Goal: Communication & Community: Answer question/provide support

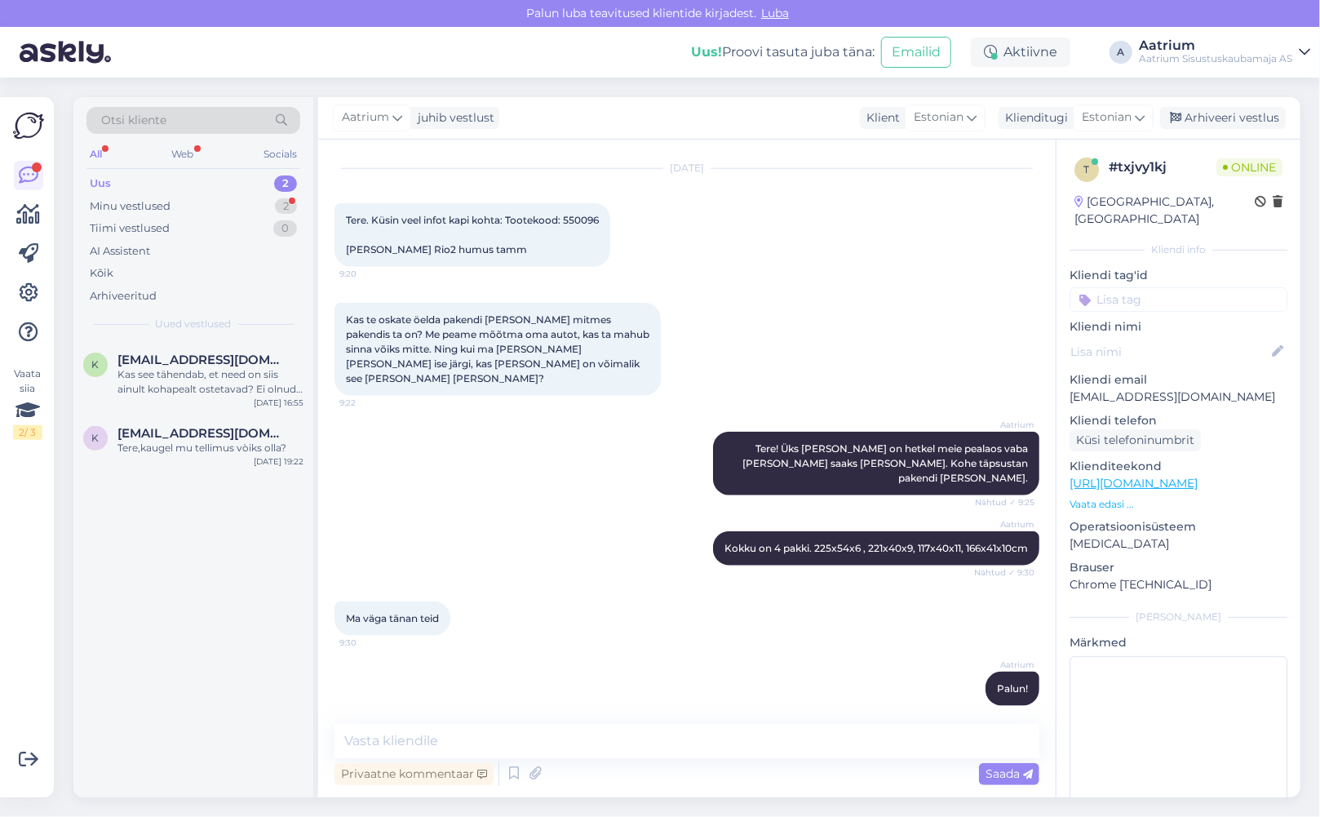
scroll to position [901, 0]
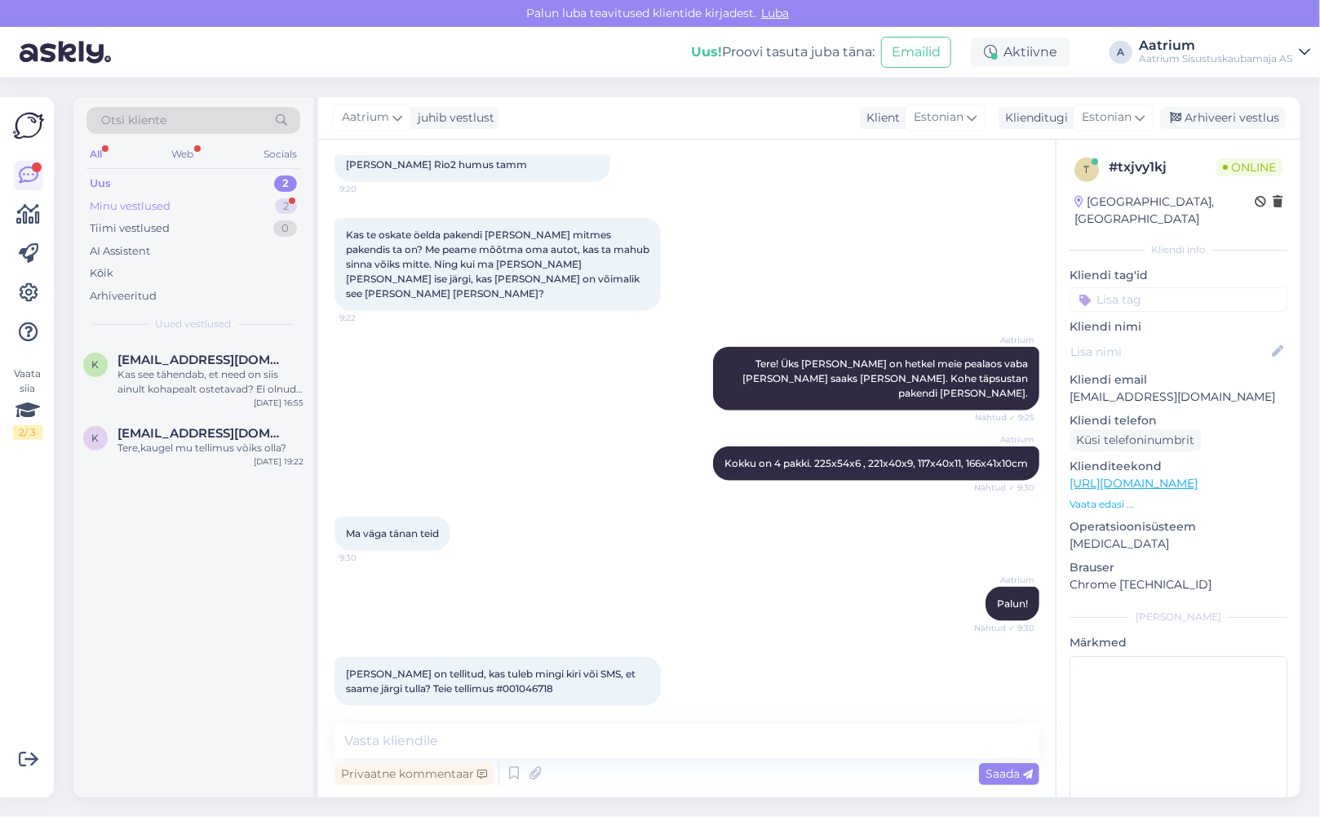
click at [113, 201] on div "Minu vestlused" at bounding box center [130, 206] width 81 height 16
click at [467, 748] on textarea at bounding box center [686, 741] width 705 height 34
type textarea "T"
click at [340, 739] on textarea "Saadame Teile kohe väljastuslehe" at bounding box center [686, 741] width 705 height 34
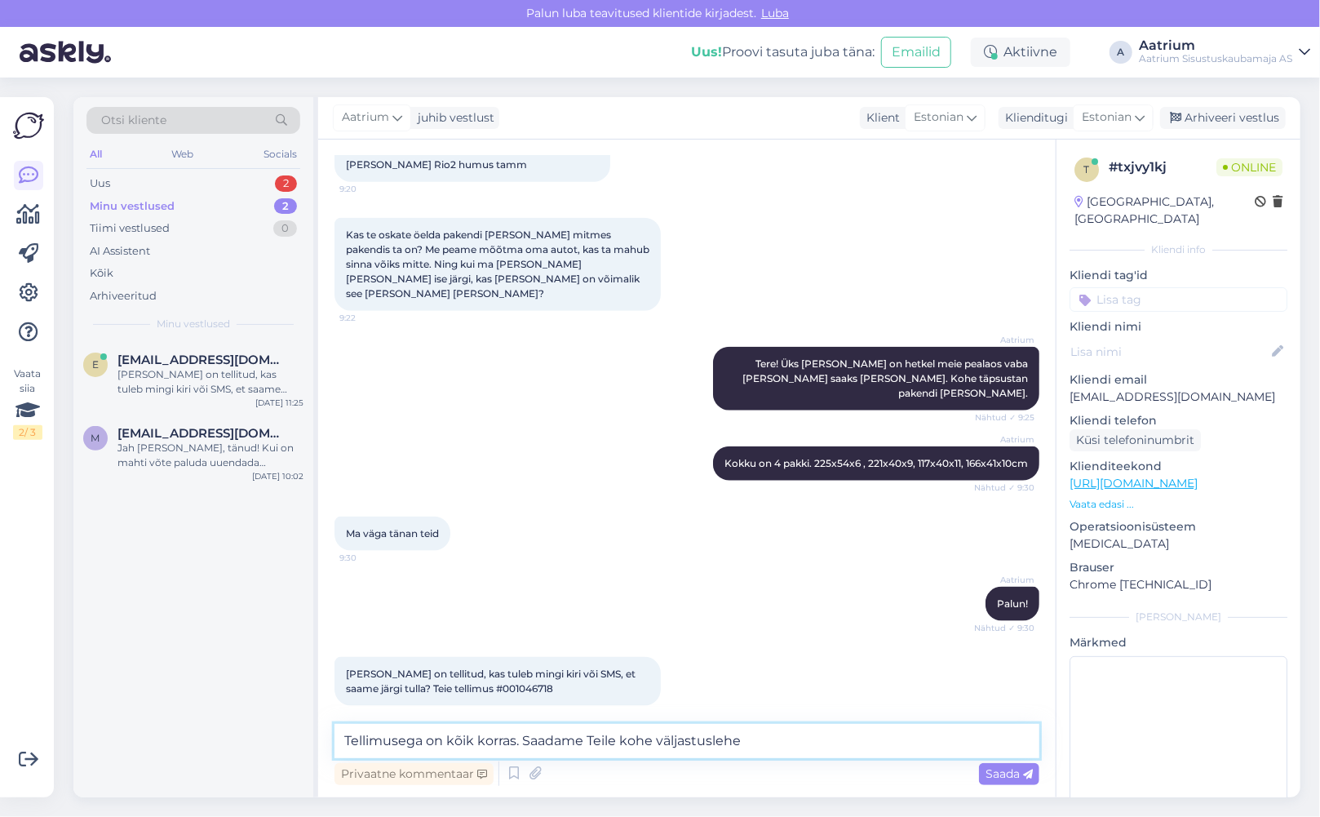
click at [745, 742] on textarea "Tellimusega on kõik korras. Saadame Teile kohe väljastuslehe" at bounding box center [686, 741] width 705 height 34
type textarea "Tellimusega on kõik korras. Saadame Teile kohe väljastuslehe e-postile."
click at [985, 777] on span "Saada" at bounding box center [1008, 773] width 47 height 15
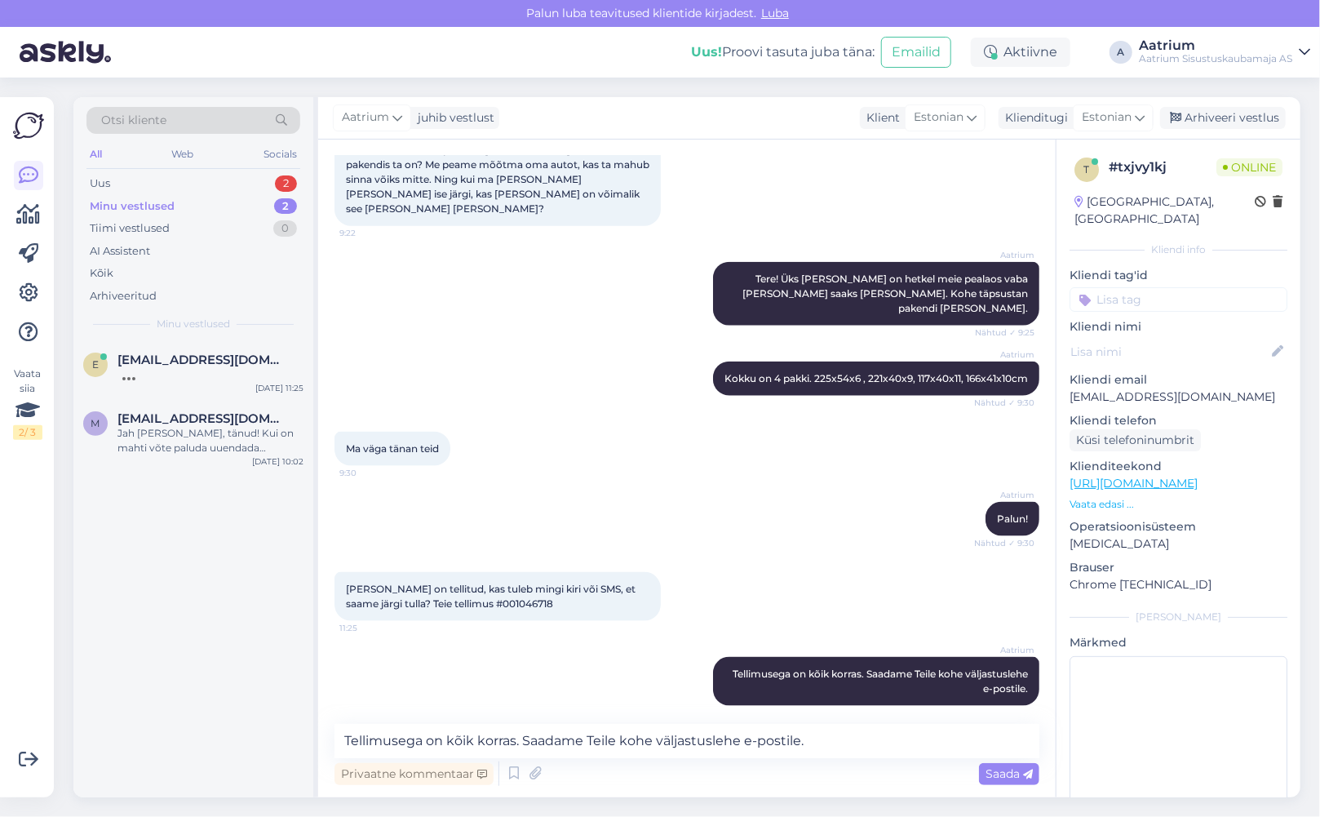
scroll to position [1070, 0]
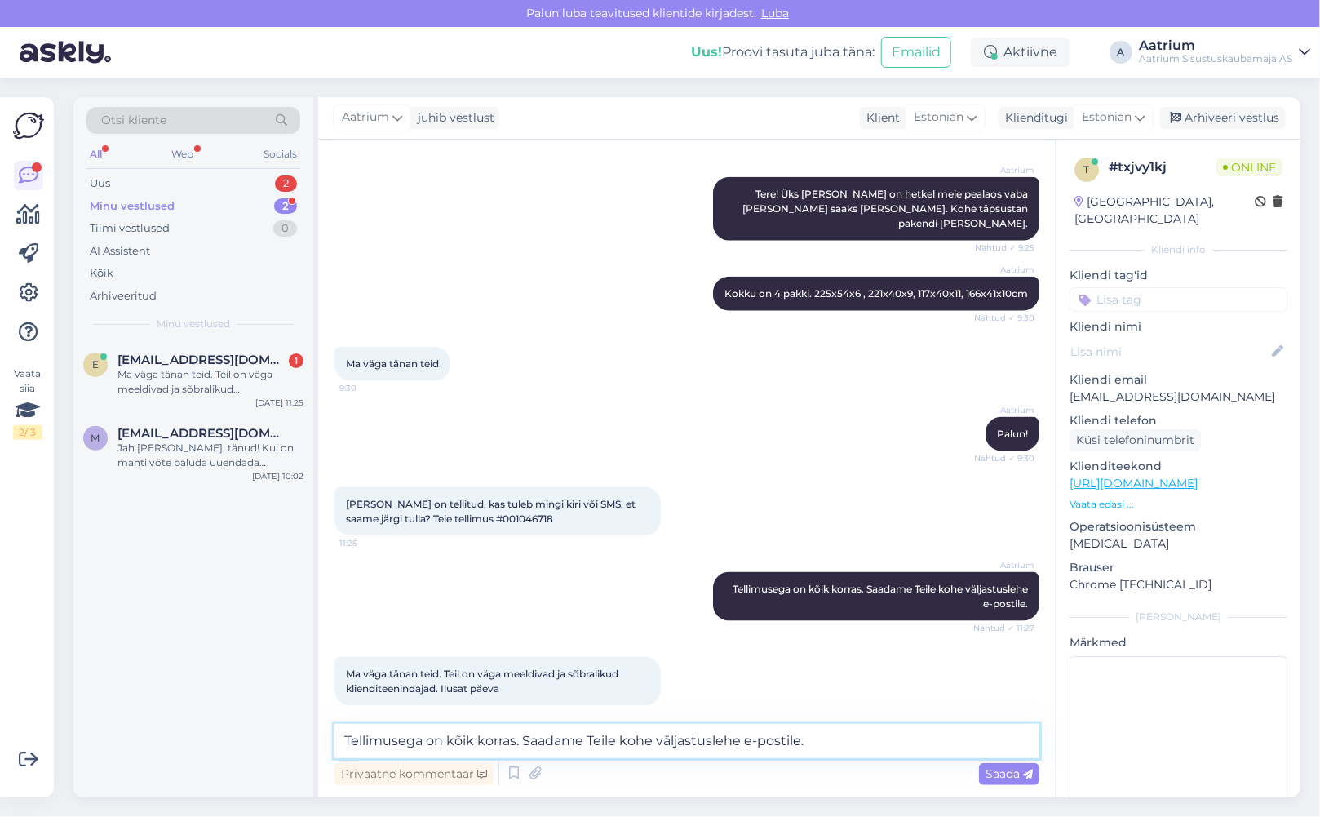
click at [488, 733] on textarea "Tellimusega on kõik korras. Saadame Teile kohe väljastuslehe e-postile." at bounding box center [686, 741] width 705 height 34
type textarea "Palun! Kena päeva!"
click at [1000, 779] on span "Saada" at bounding box center [1008, 773] width 47 height 15
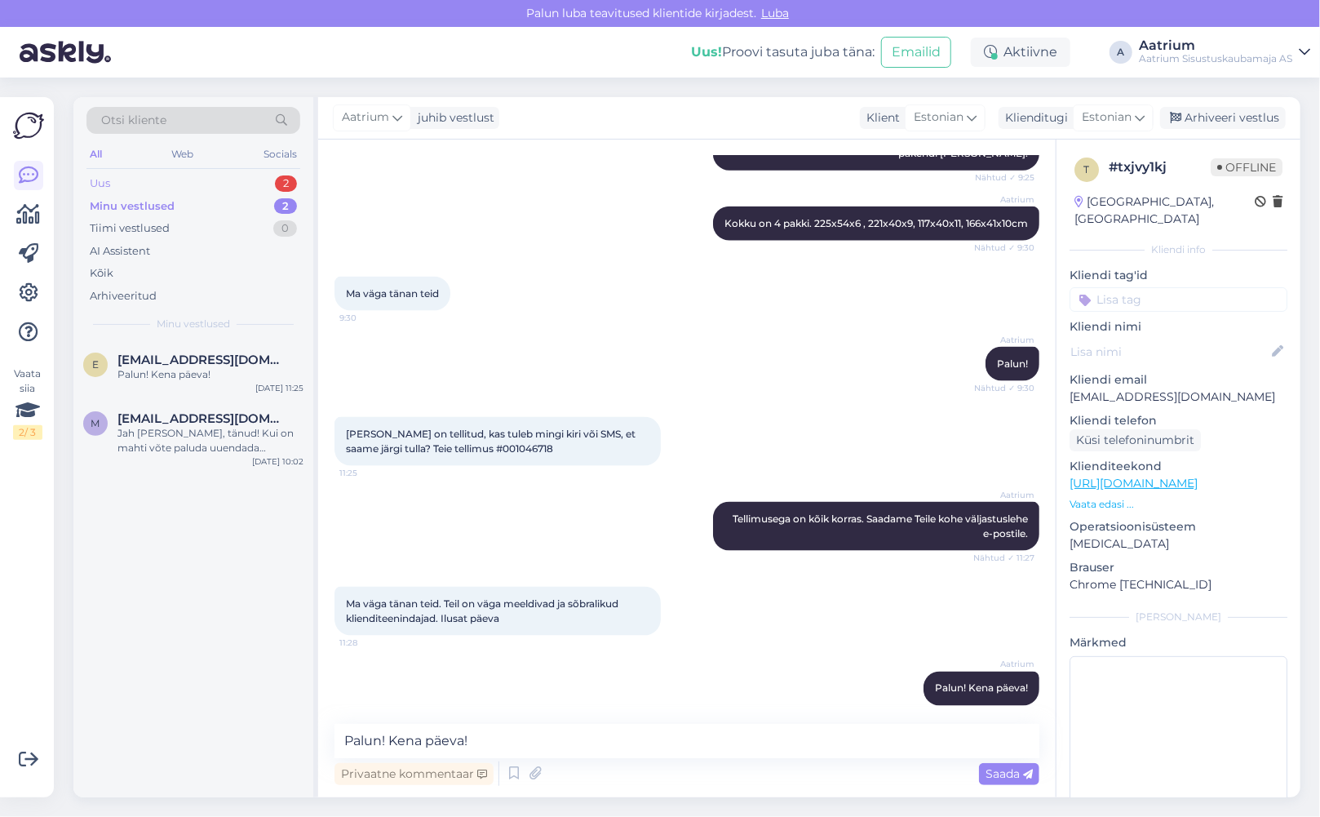
click at [101, 176] on div "Uus" at bounding box center [100, 183] width 20 height 16
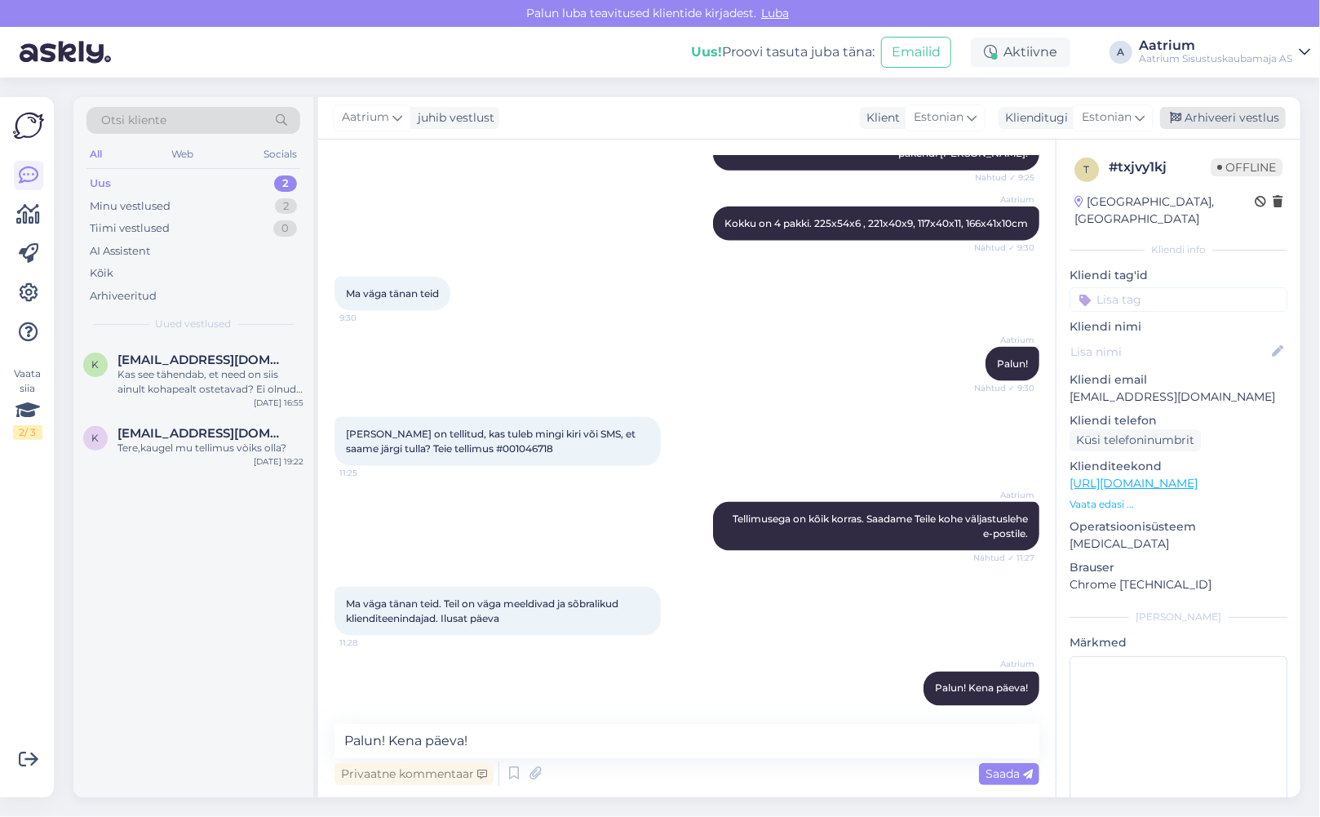
click at [1242, 115] on div "Arhiveeri vestlus" at bounding box center [1223, 118] width 126 height 22
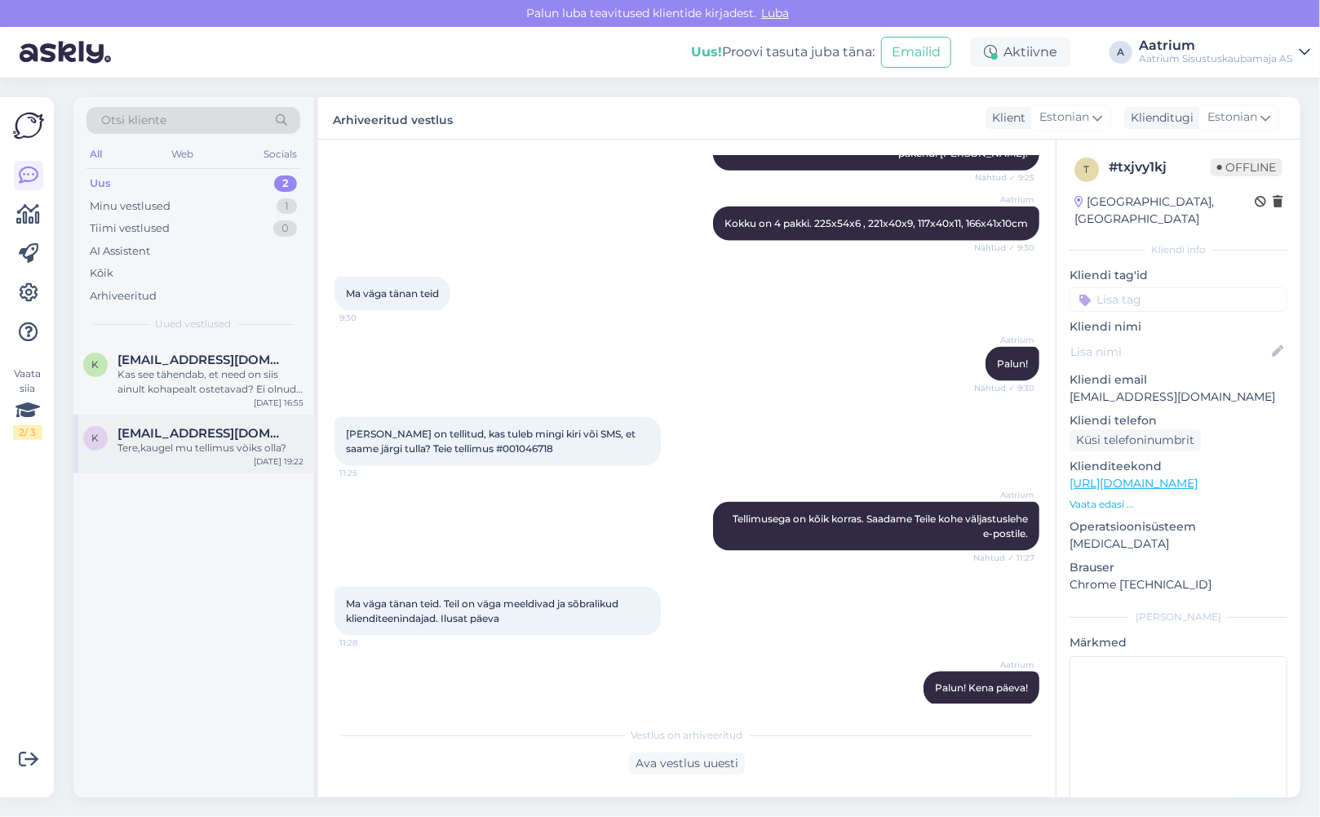
click at [206, 448] on div "Tere,kaugel mu tellimus vòiks olla?" at bounding box center [210, 448] width 186 height 15
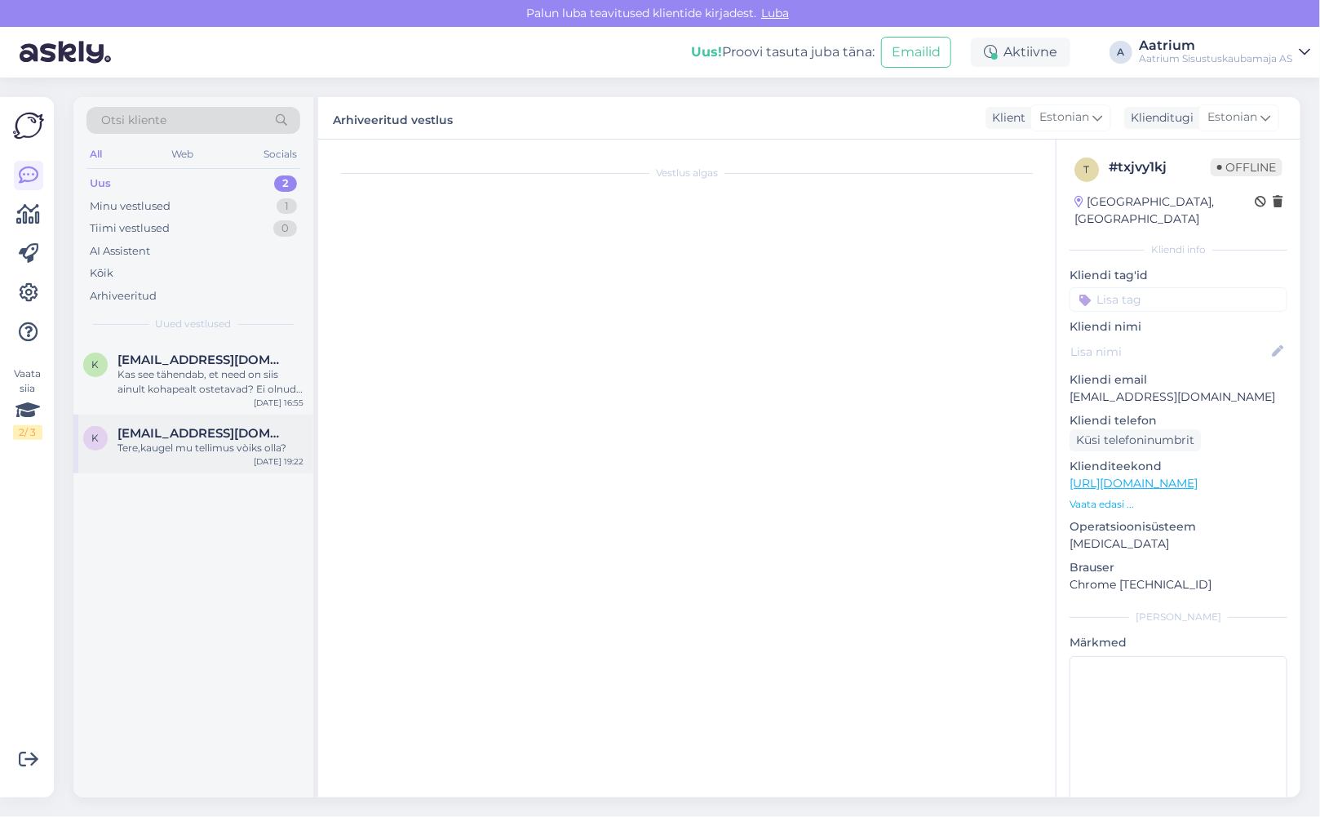
scroll to position [0, 0]
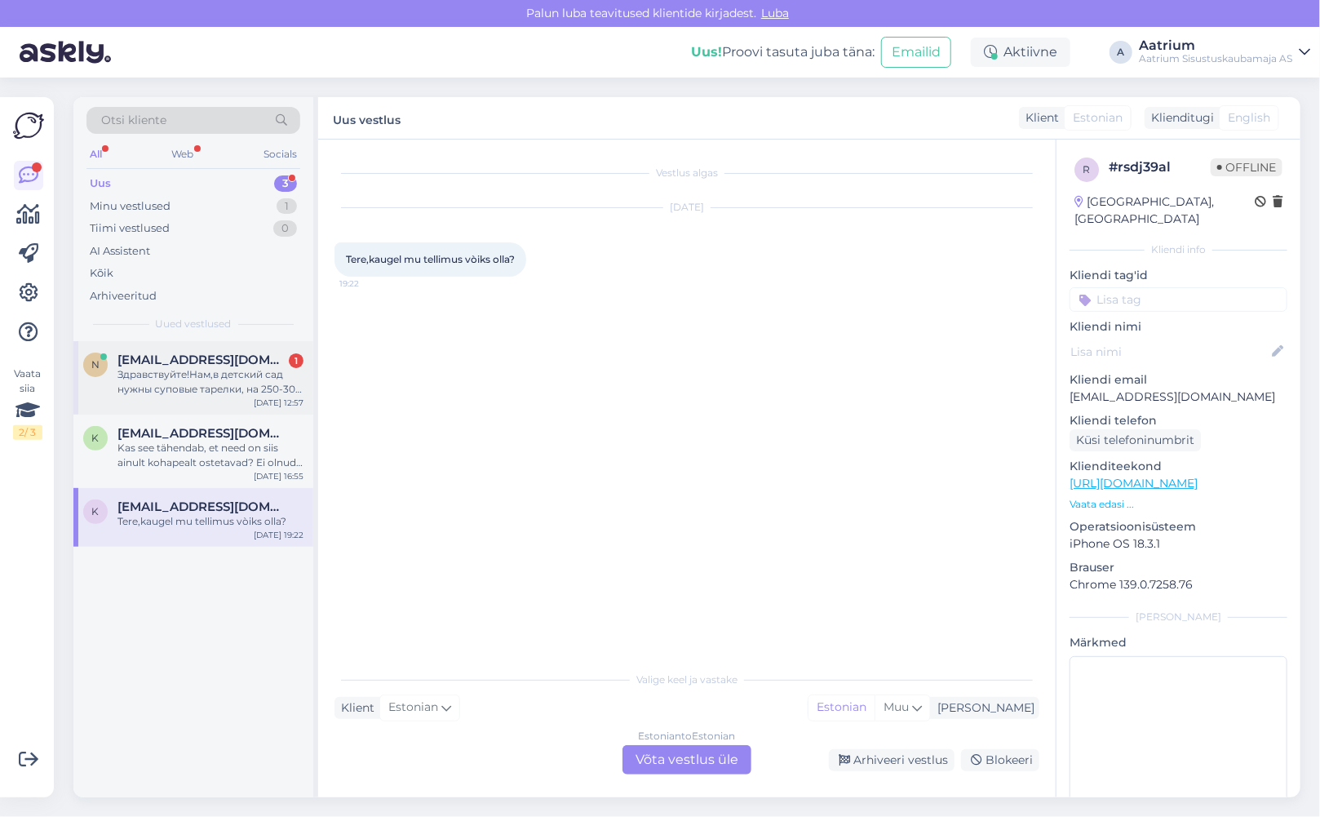
click at [241, 396] on div "n [EMAIL_ADDRESS][DOMAIN_NAME] 1 Здравствуйте!Нам,в детский сад нужны суповые т…" at bounding box center [193, 377] width 240 height 73
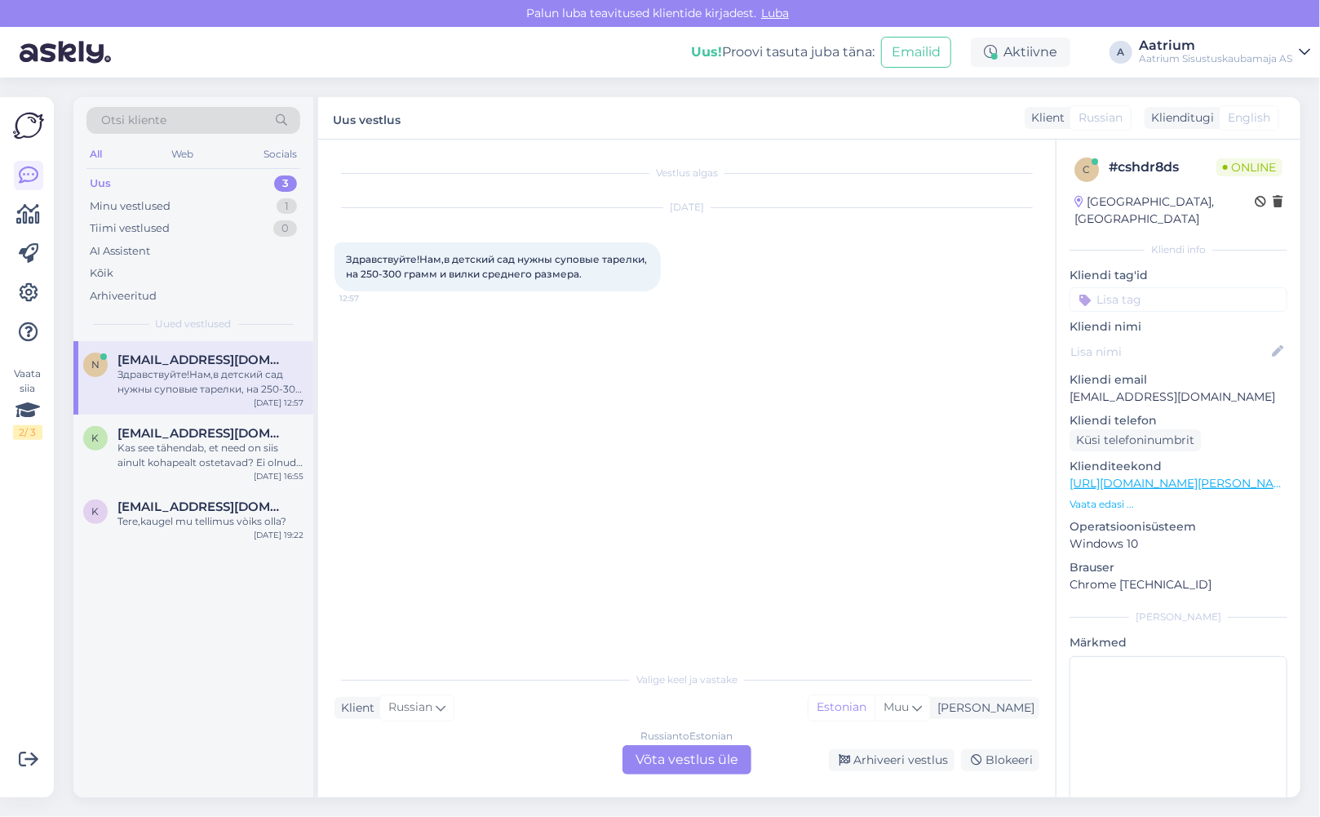
click at [1255, 476] on link "[URL][DOMAIN_NAME][PERSON_NAME][PERSON_NAME]" at bounding box center [1230, 483] width 322 height 15
click at [718, 762] on div "Russian to Estonian Võta vestlus üle" at bounding box center [686, 759] width 129 height 29
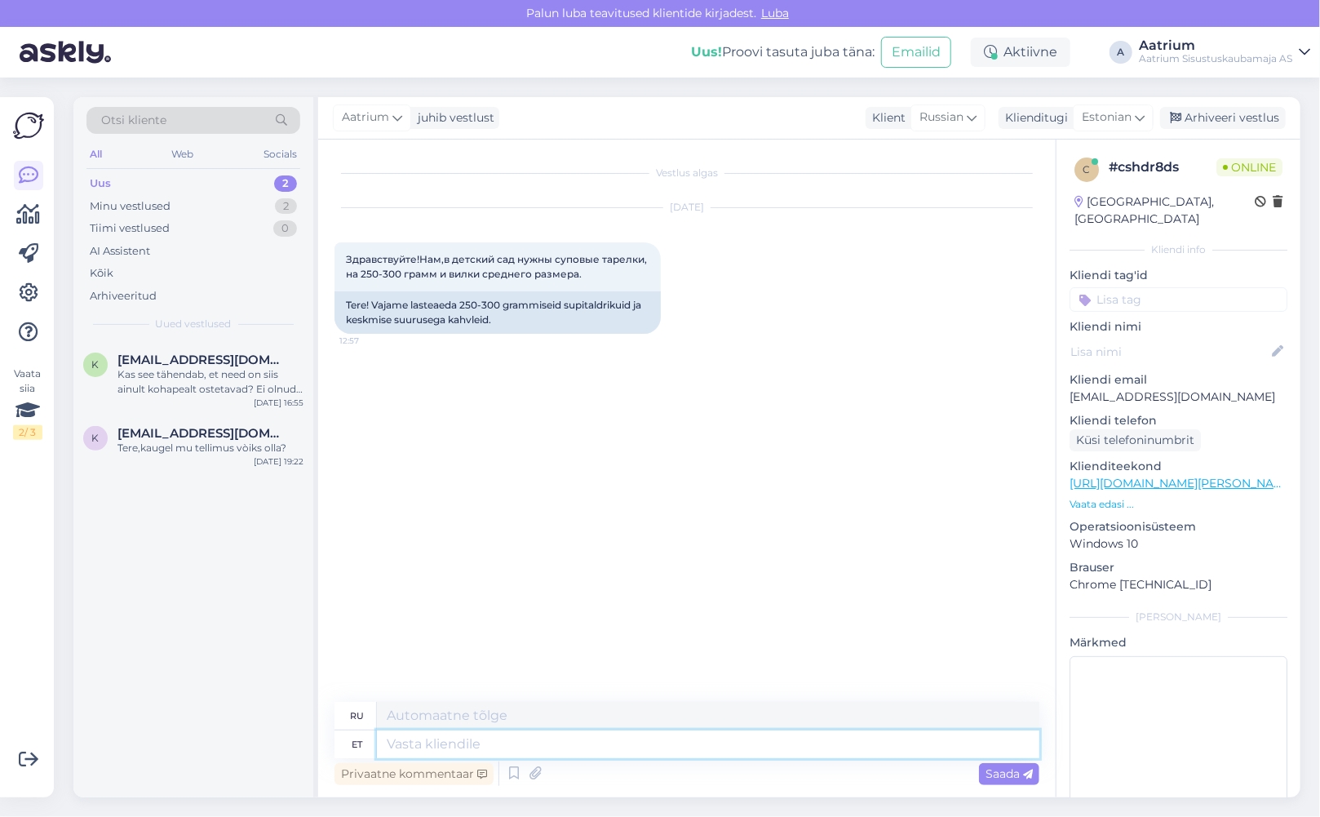
click at [432, 741] on textarea at bounding box center [708, 744] width 662 height 28
type textarea "Tere"
type textarea "Привет"
type textarea "Tere!"
type textarea "Привет!"
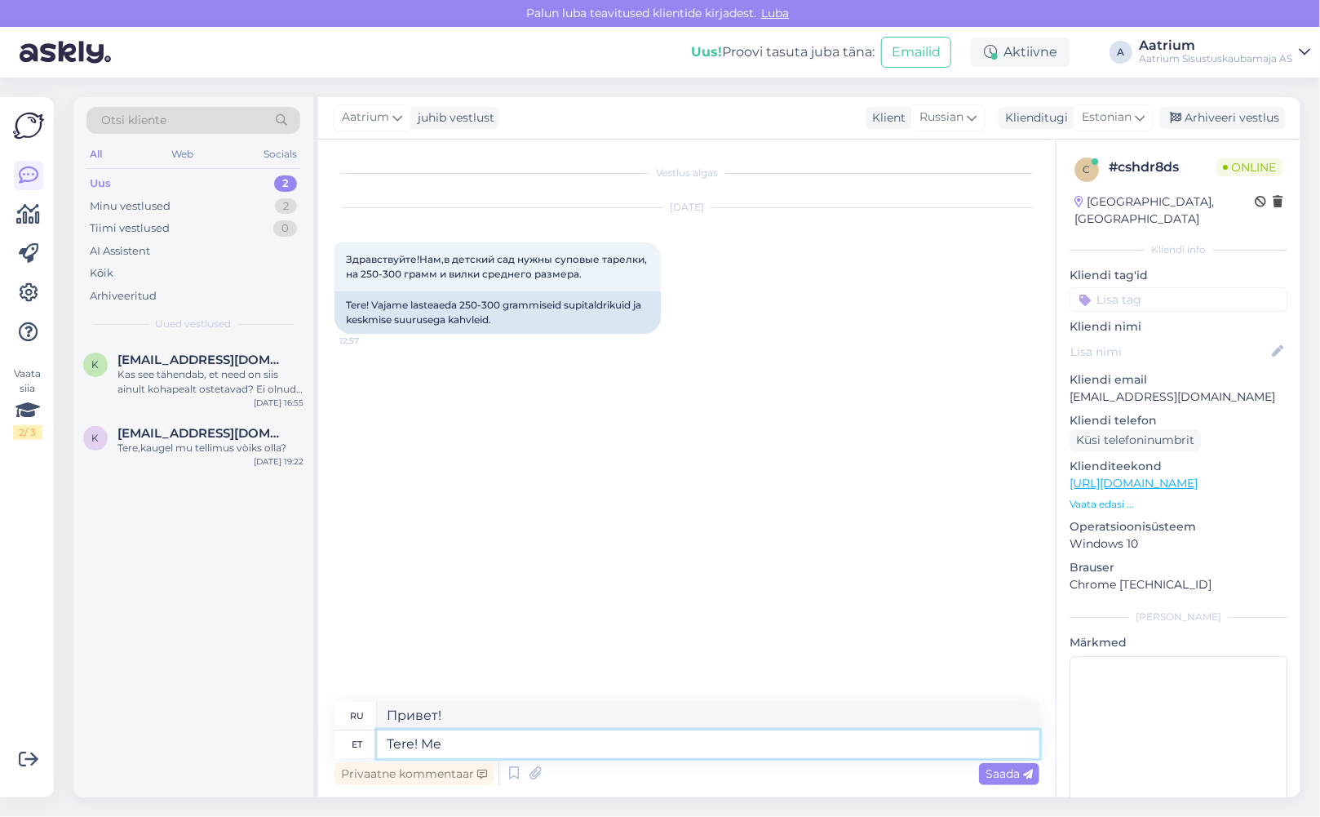
type textarea "Tere! Me"
type textarea "Привет! Мы"
type textarea "Tere! Me oleme"
type textarea "Привет! Мы здесь."
type textarea "Tere! Me oleme mööblikaup"
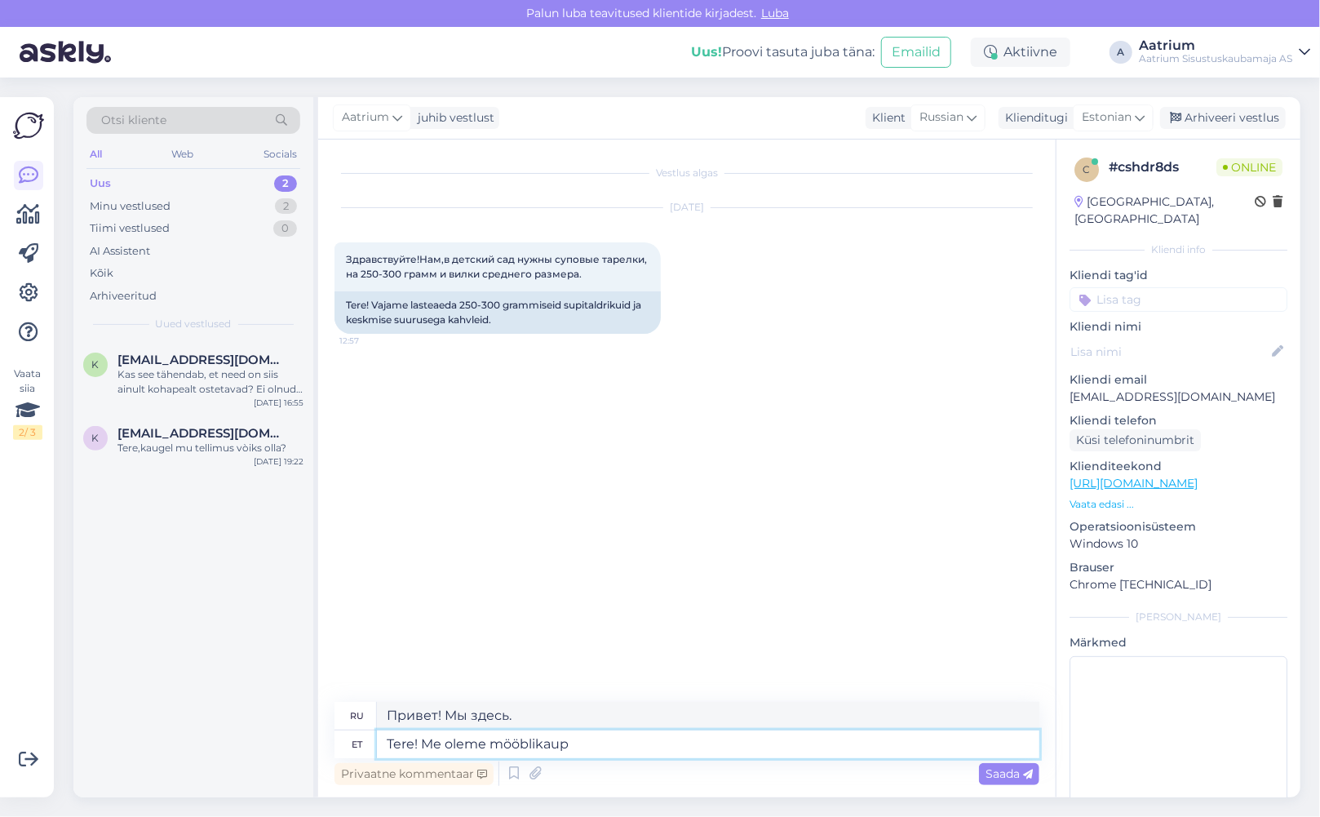
type textarea "Здравствуйте! Мы — мебельная компания."
type textarea "Tere! Me oleme mööblikauplus"
type textarea "Здравствуйте! Мы — мебельный магазин."
type textarea "Tere! Me oleme mööblikauplus ja sööginõude v"
type textarea "Здравствуйте! Мы — магазин мебели и посуды."
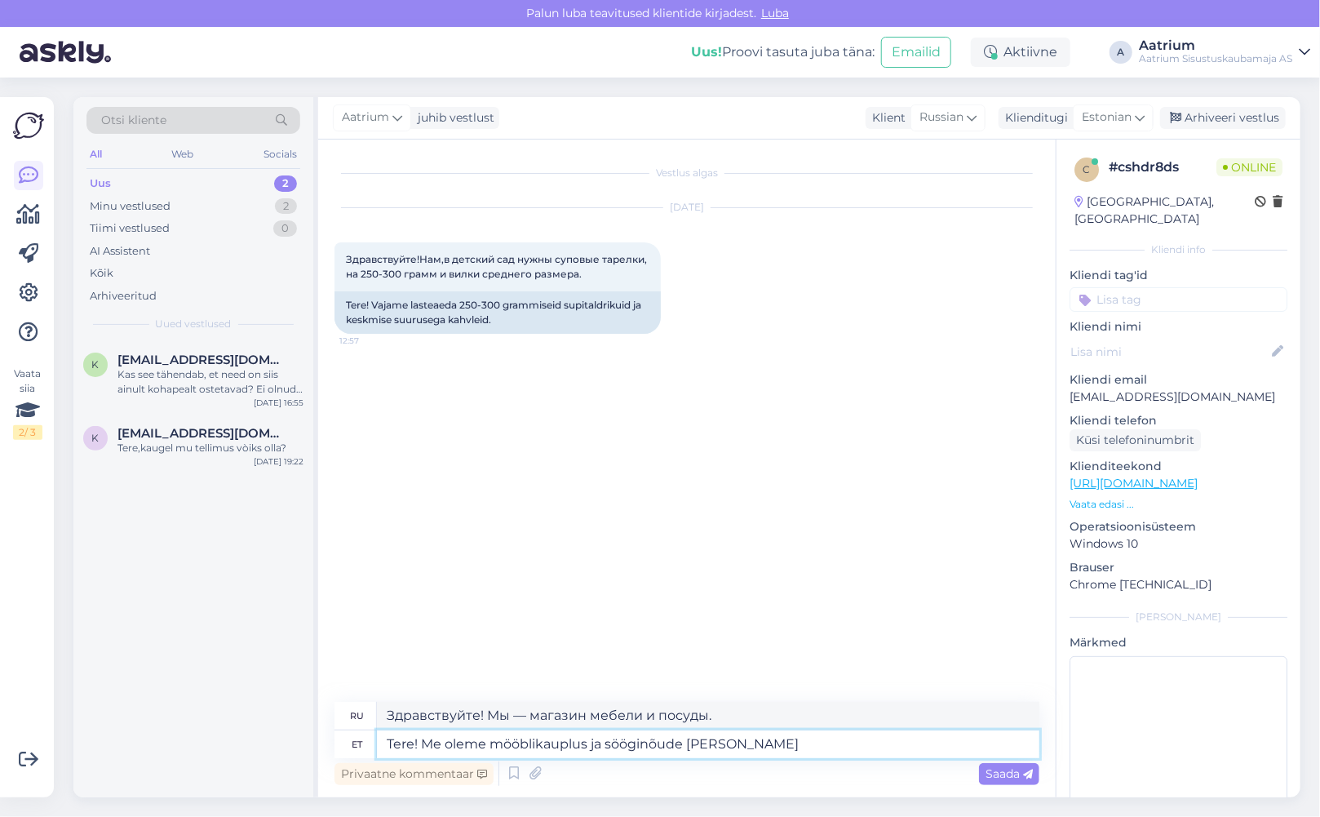
type textarea "Tere! Me oleme mööblikauplus ja sööginõude [PERSON_NAME]"
type textarea "Здравствуйте! Мы — мебельный магазин, и у нас есть небольшой выбор посуды."
click at [721, 746] on textarea "Tere! Me oleme mööblikauplus ja sööginõude [PERSON_NAME]." at bounding box center [708, 744] width 662 height 28
type textarea "Tere! Me oleme mööblikauplus ja sööginõude valik on väike."
type textarea "Здравствуйте! Мы мебельный магазин, и выбор посуды у нас небольшой."
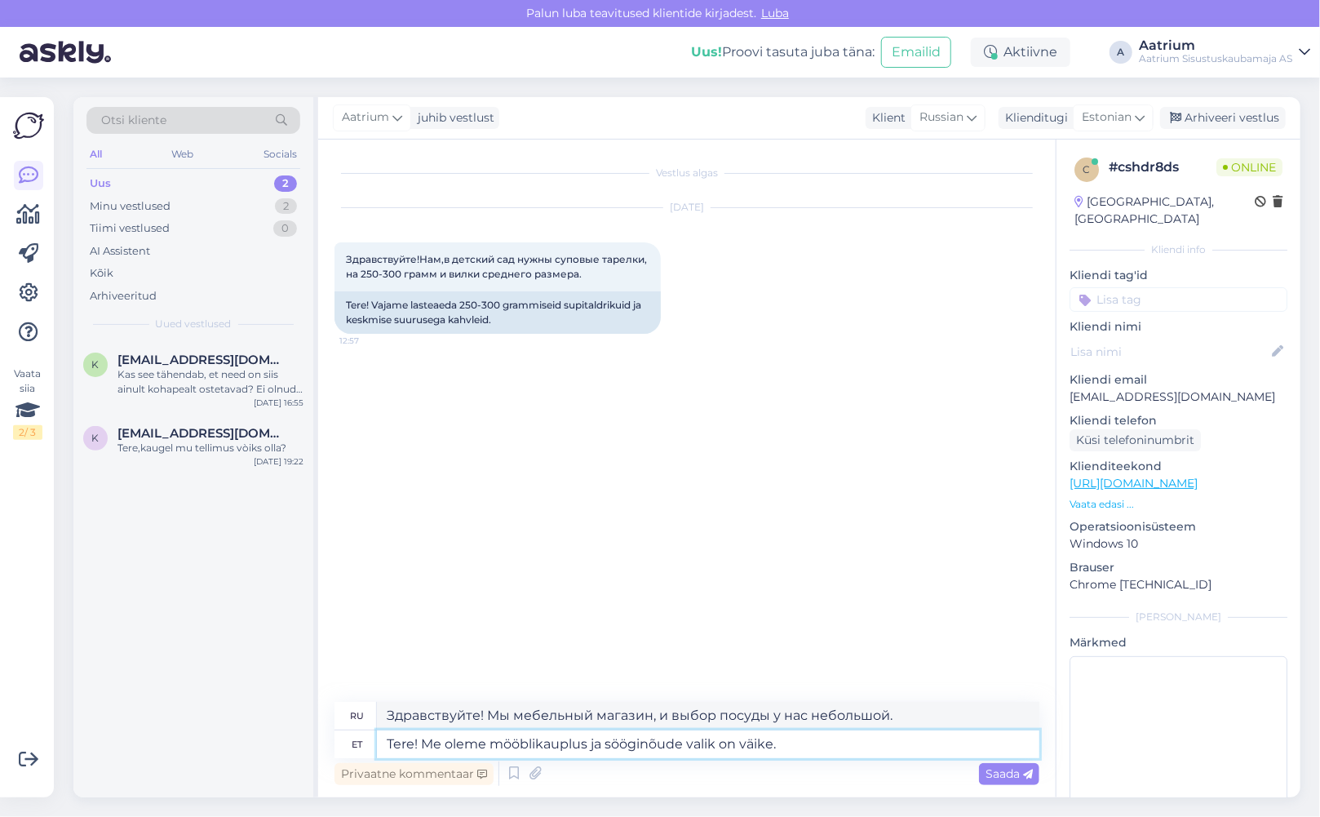
click at [830, 744] on textarea "Tere! Me oleme mööblikauplus ja sööginõude valik on väike." at bounding box center [708, 744] width 662 height 28
type textarea "Tere! Me oleme mööblikauplus ja sööginõude valik on väike. [GEOGRAPHIC_DATA]"
type textarea "Здравствуйте! Мы мебельный магазин, и выбор посуды небольшой. Пожалуйста."
type textarea "Tere! Me oleme mööblikauplus ja sööginõude valik on väike."
type textarea "Здравствуйте! Мы мебельный магазин, и выбор посуды у нас небольшой."
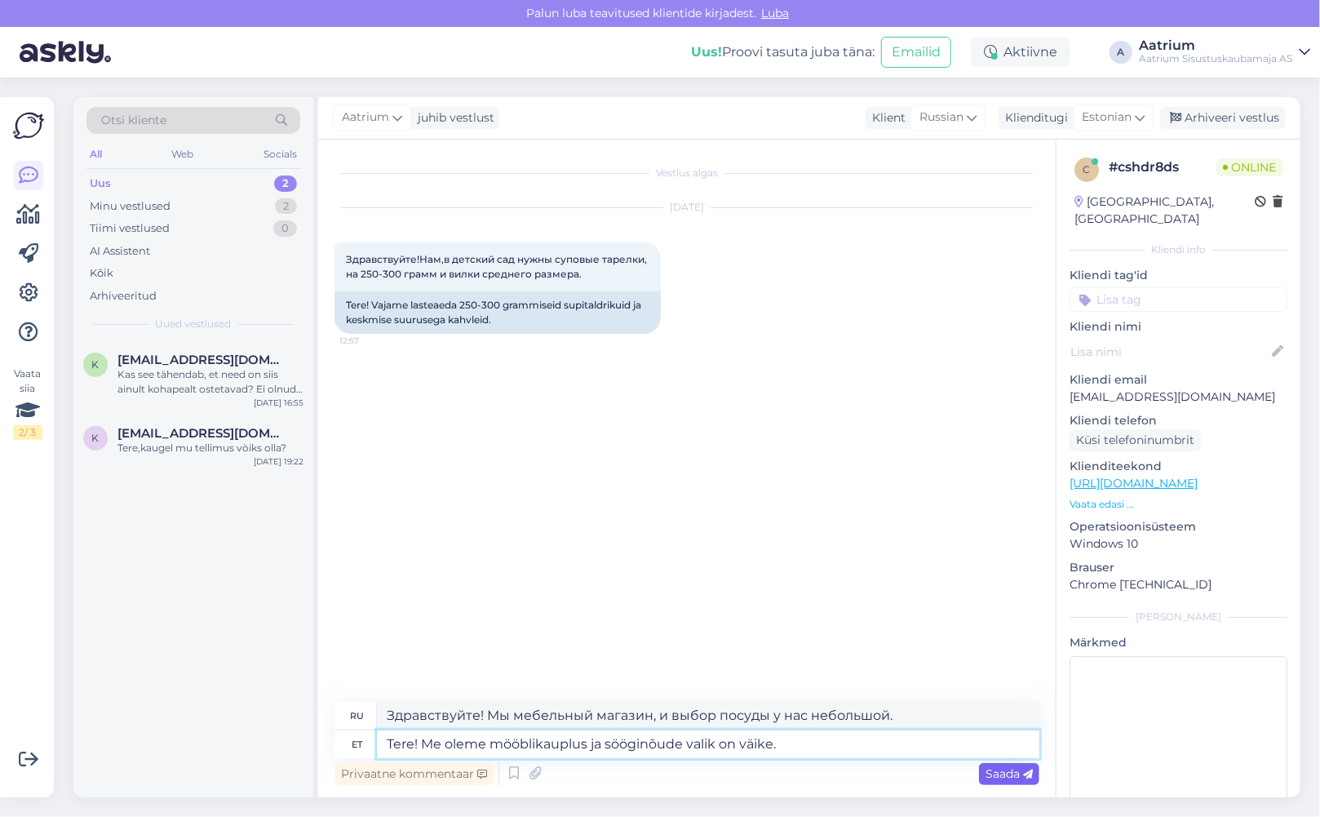
type textarea "Tere! Me oleme mööblikauplus ja sööginõude valik on väike."
click at [1000, 776] on span "Saada" at bounding box center [1008, 773] width 47 height 15
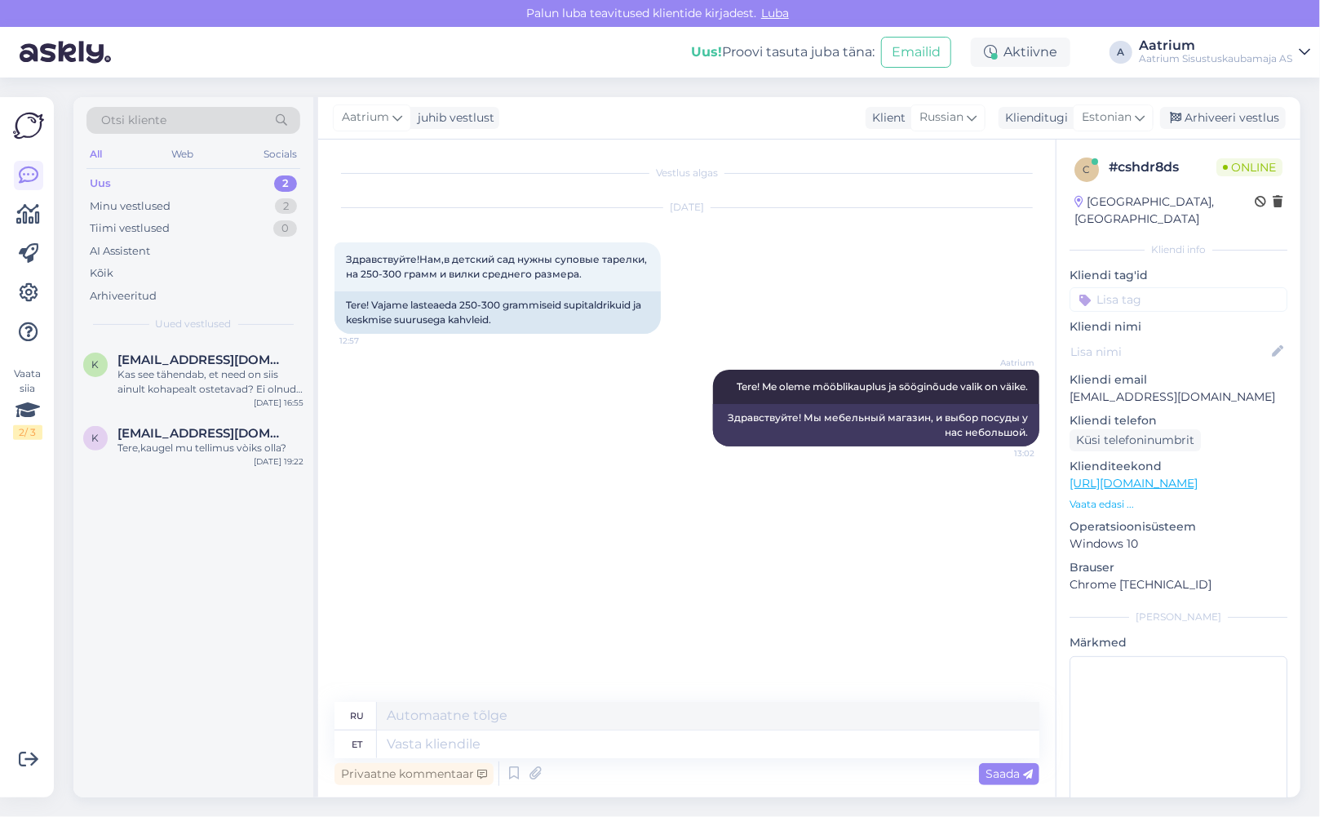
click at [359, 476] on div "Vestlus algas [DATE] Здравствуйте!Нам,в детский сад нужны суповые тарелки, на 2…" at bounding box center [694, 421] width 720 height 531
click at [1127, 476] on link "[URL][DOMAIN_NAME]" at bounding box center [1133, 483] width 128 height 15
click at [462, 733] on textarea at bounding box center [708, 744] width 662 height 28
type textarea "Pal"
type textarea "Привет"
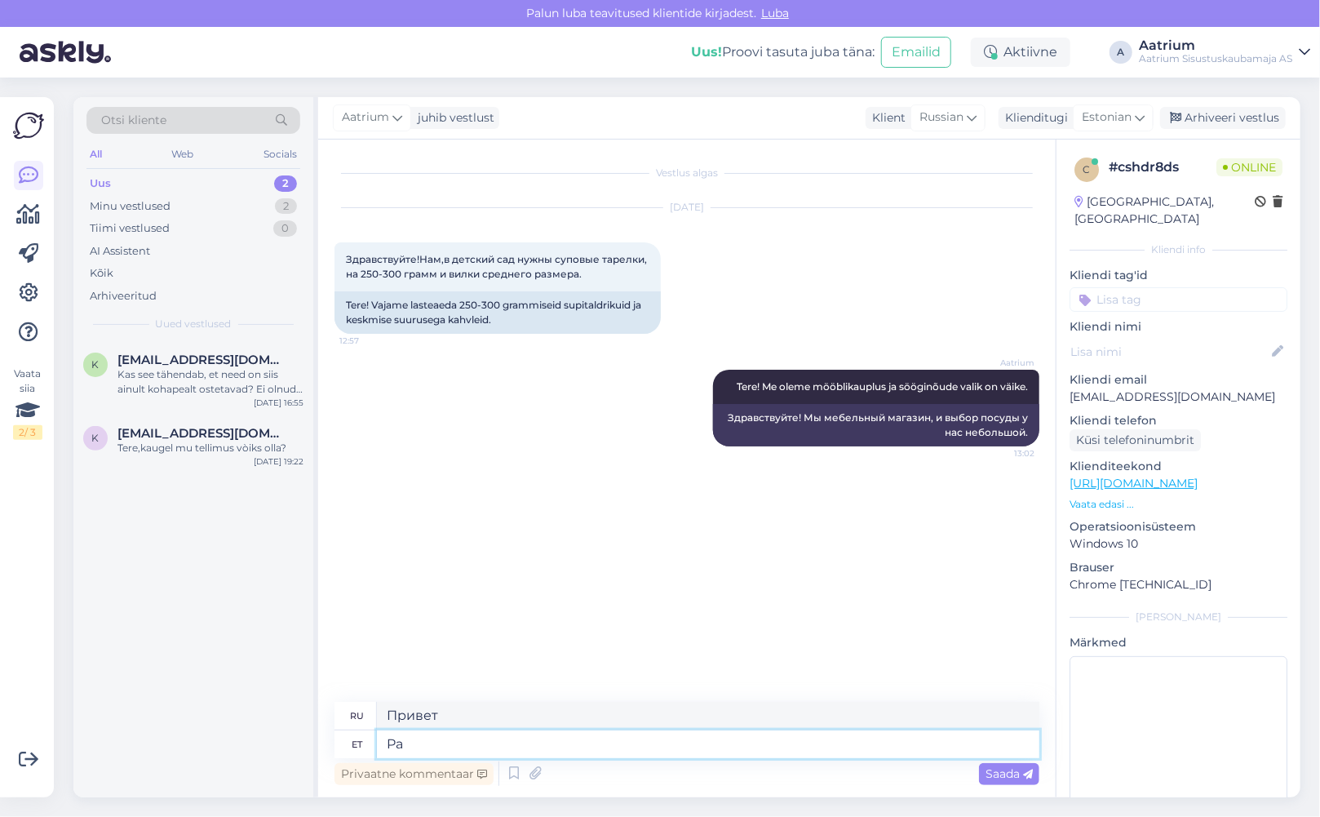
type textarea "P"
type textarea "Palun"
type textarea "Пожалуйста"
type textarea "Palun pöörduge"
type textarea "Пожалуйста, свяжитесь"
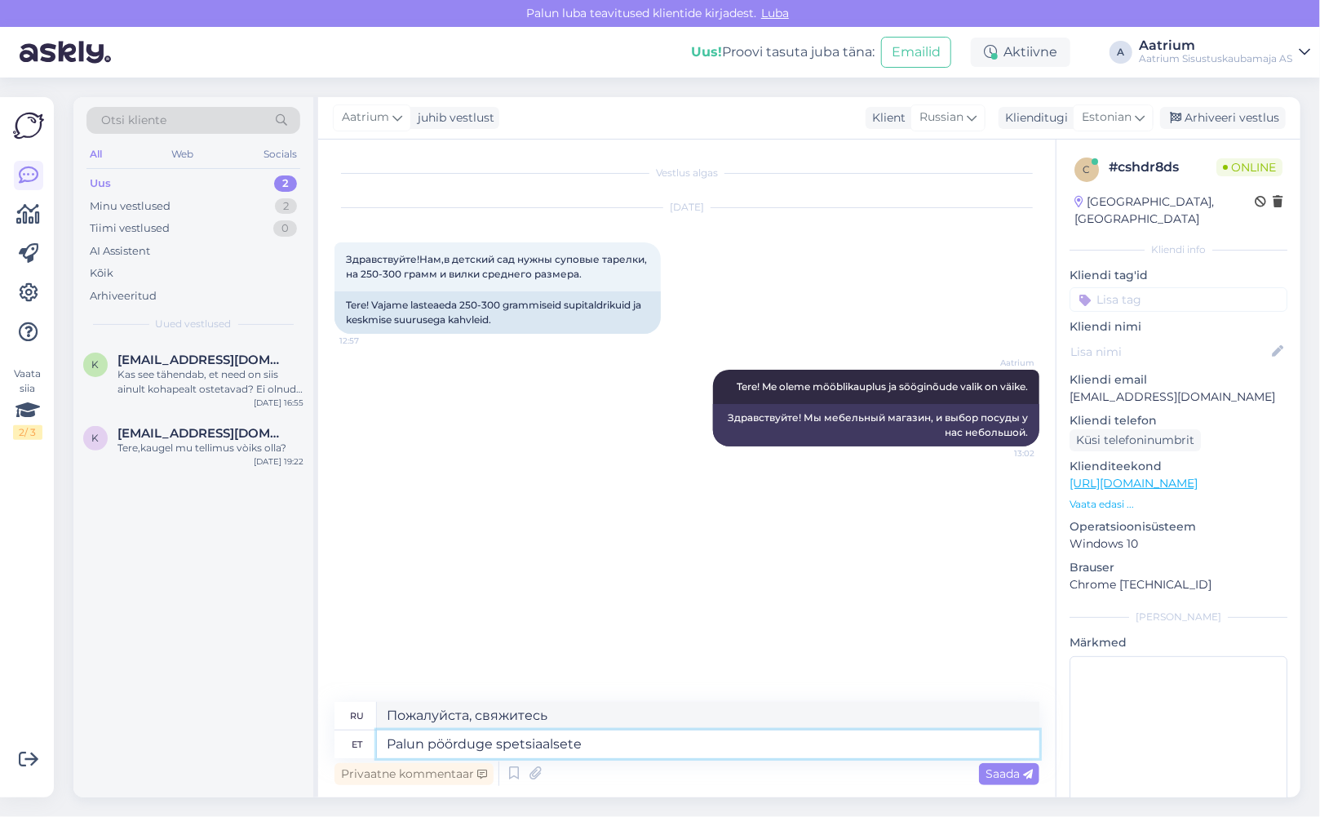
type textarea "Palun pöörduge spetsiaalsete"
type textarea "Пожалуйста, свяжитесь со специальным"
type textarea "Palun pöörduge"
type textarea "Пожалуйста, свяжитесь"
click at [518, 746] on textarea "Palun pöörduge" at bounding box center [708, 744] width 662 height 28
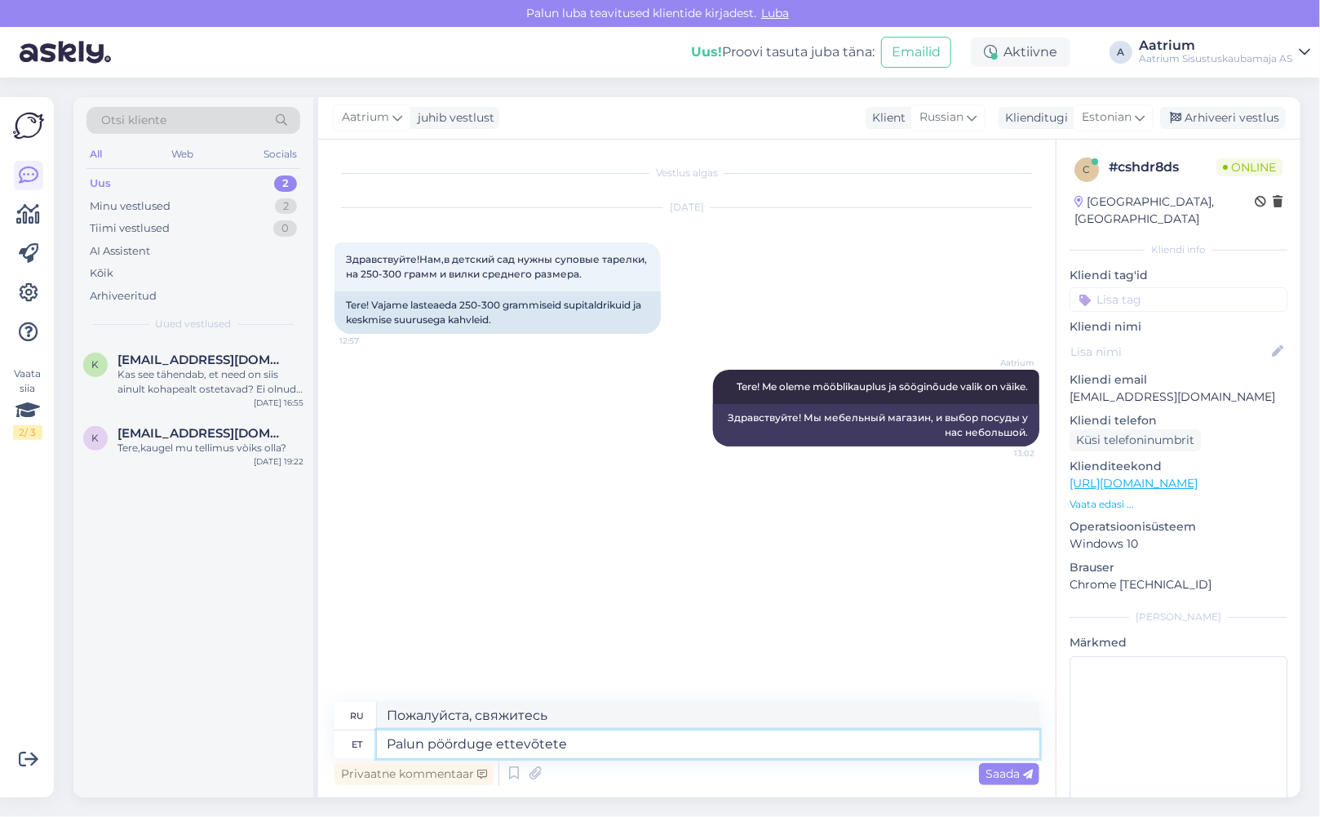
type textarea "Palun pöörduge ettevõtete"
type textarea "Пожалуйста, свяжитесь с компаниями"
type textarea "Palun pöörduge ettevõtete [PERSON_NAME],"
type textarea "Пожалуйста, свяжитесь с компаниями,"
type textarea "Palun pöörduge ettevõtete [PERSON_NAME], kes"
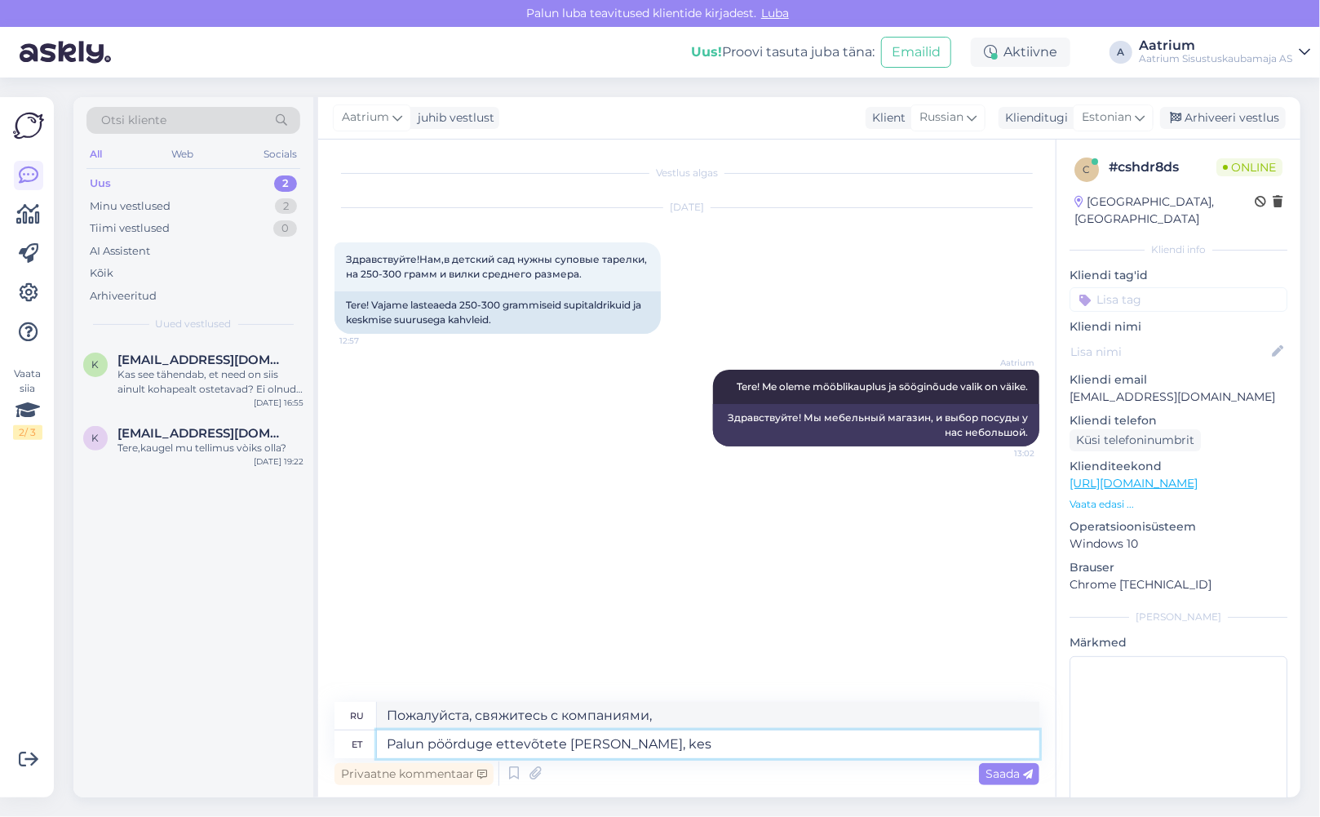
type textarea "Пожалуйста, свяжитесь с компаниями, которые"
type textarea "Palun pöörduge ettevõtete [PERSON_NAME], kes on spetsialiseerunud"
type textarea "Пожалуйста, свяжитесь с компаниями, которые специализируются на"
type textarea "Palun pöörduge ettevõtete [PERSON_NAME], kes on spetsialiseerunud söögin"
type textarea "Пожалуйста, свяжитесь с компаниями, которые специализируются на организации общ…"
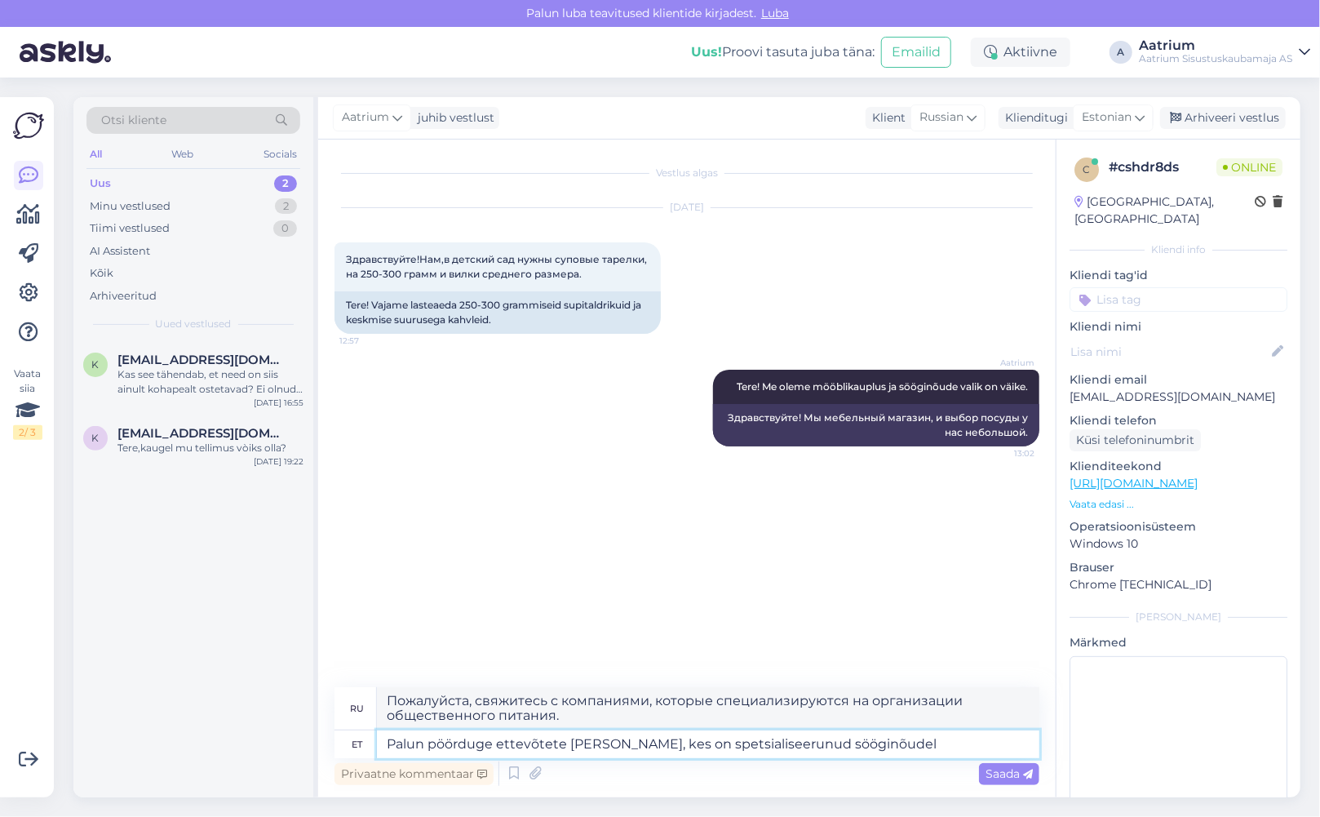
type textarea "Palun pöörduge ettevõtete [PERSON_NAME], kes on spetsialiseerunud sööginõudele"
type textarea "Пожалуйста, свяжитесь с компаниями, которые специализируются на посуде."
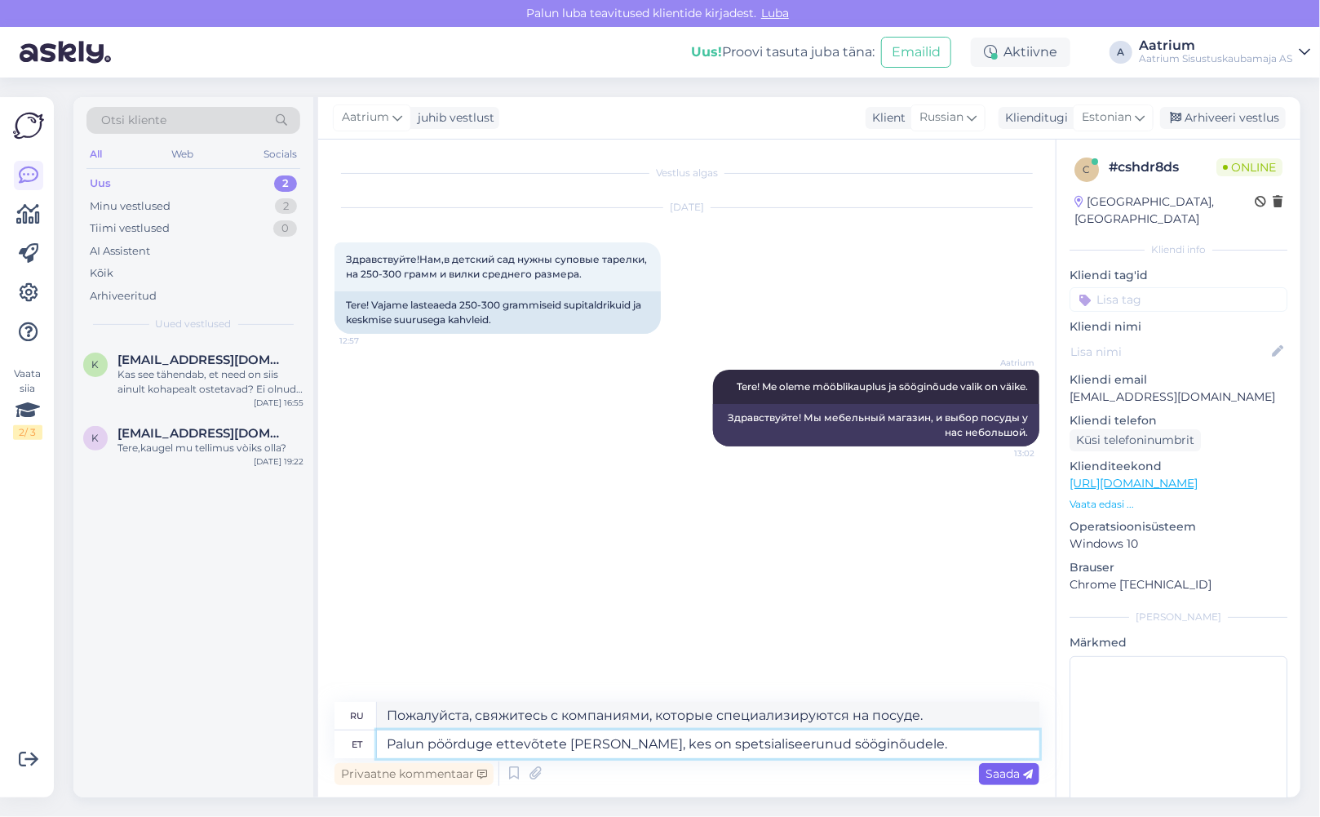
type textarea "Palun pöörduge ettevõtete [PERSON_NAME], kes on spetsialiseerunud sööginõudele."
click at [1019, 773] on span "Saada" at bounding box center [1008, 773] width 47 height 15
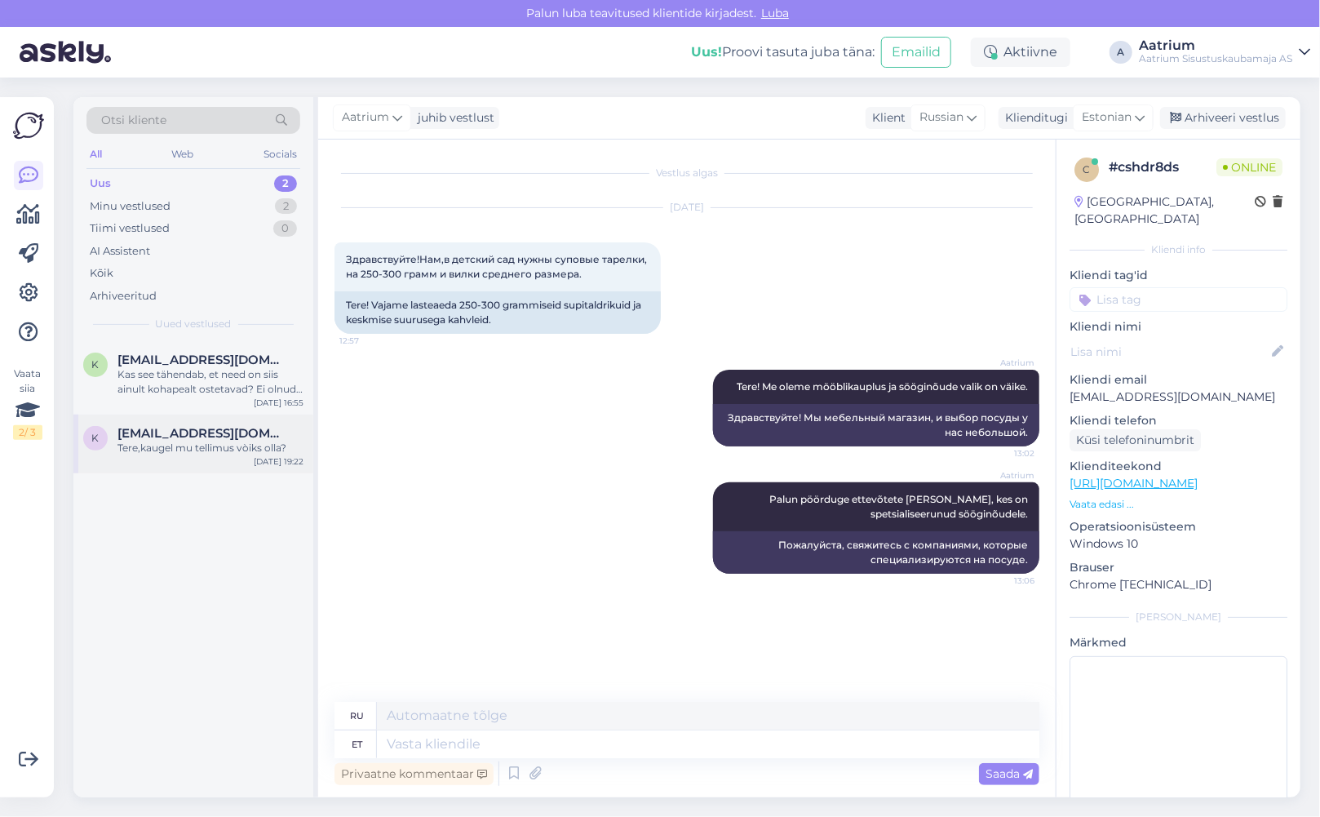
click at [157, 445] on div "Tere,kaugel mu tellimus vòiks olla?" at bounding box center [210, 448] width 186 height 15
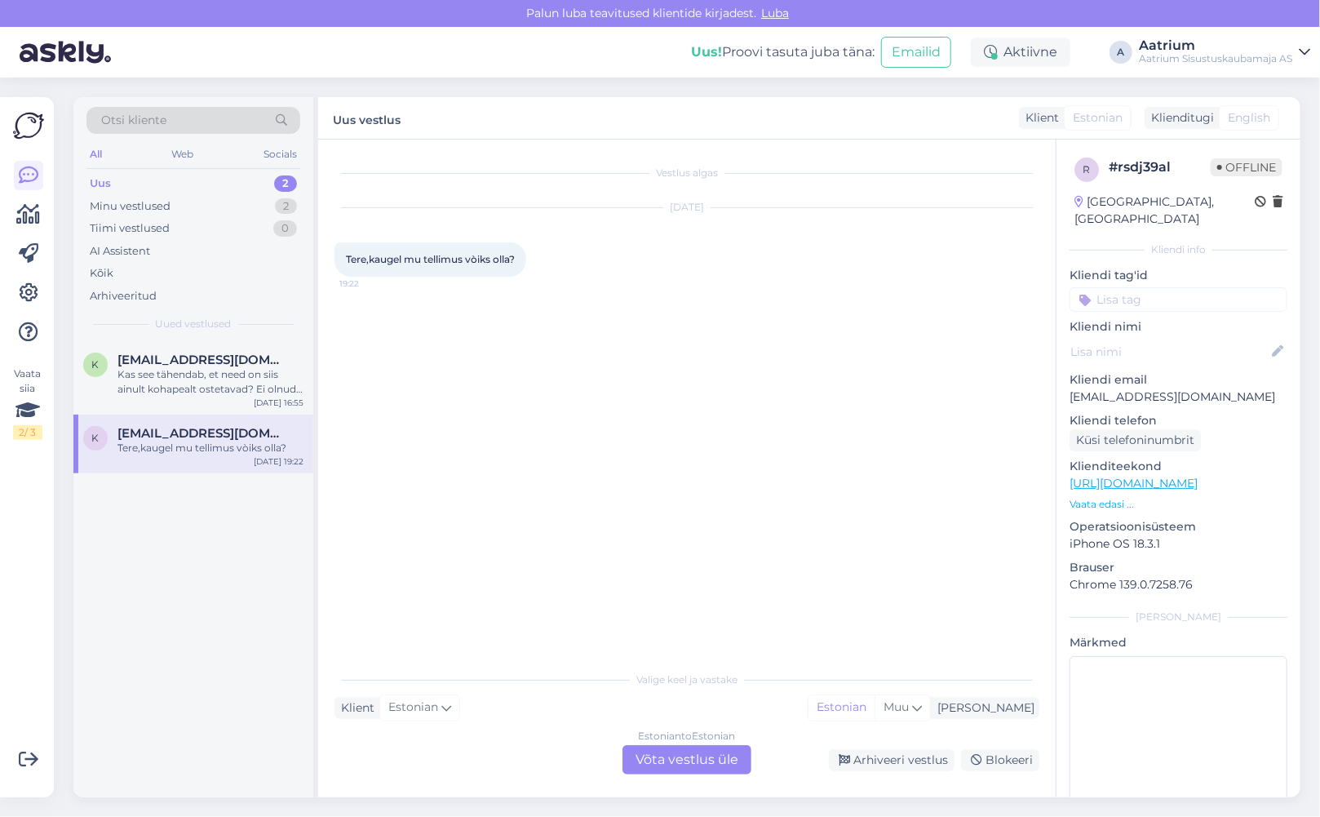
click at [414, 388] on div "Vestlus algas [DATE] Tere,kaugel mu tellimus vòiks olla? 19:22" at bounding box center [694, 402] width 720 height 492
drag, startPoint x: 1067, startPoint y: 374, endPoint x: 1191, endPoint y: 385, distance: 124.5
click at [1191, 385] on div "r # rsdj39al Offline [GEOGRAPHIC_DATA], [GEOGRAPHIC_DATA] Kliendi info Kliendi …" at bounding box center [1178, 483] width 244 height 688
copy p "[EMAIL_ADDRESS][DOMAIN_NAME]"
click at [902, 764] on div "Arhiveeri vestlus" at bounding box center [892, 760] width 126 height 22
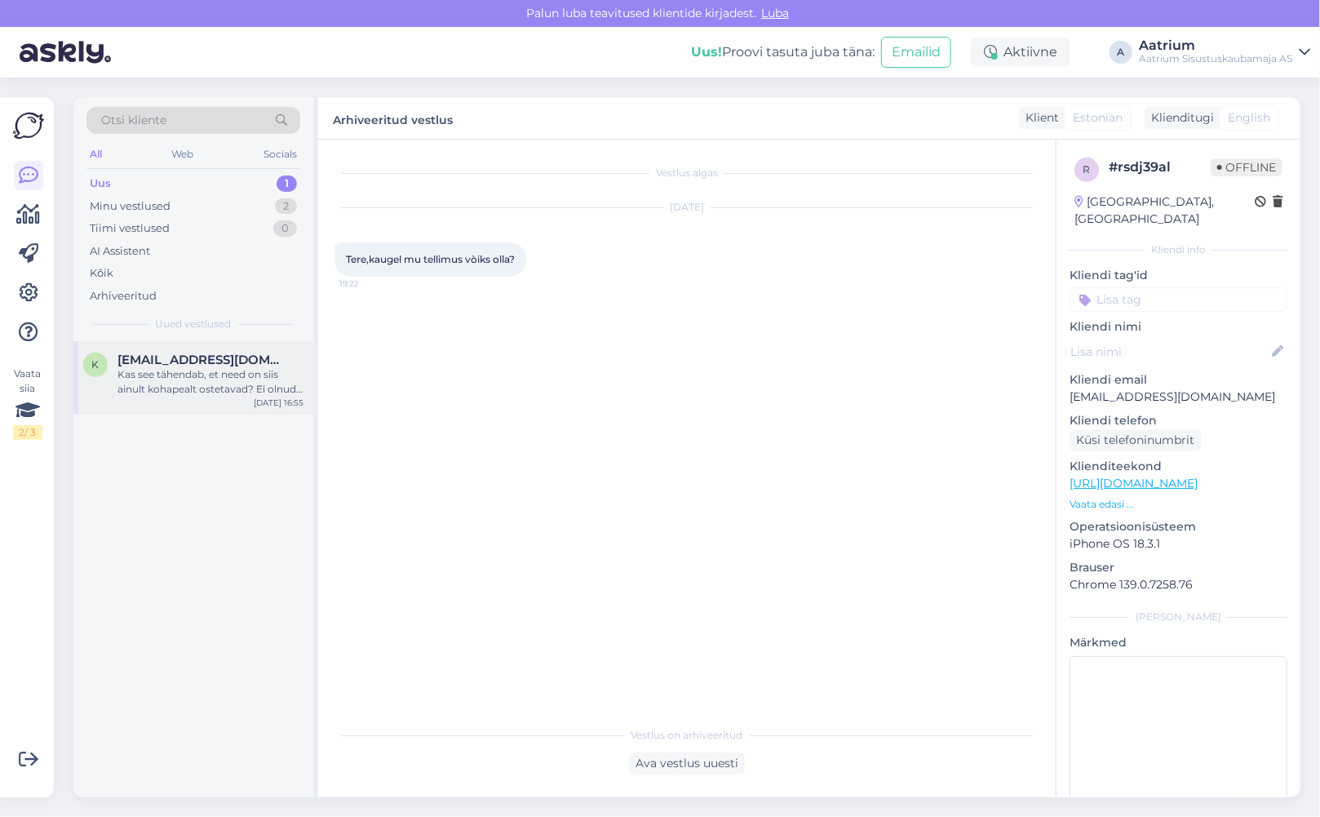
click at [166, 378] on div "Kas see tähendab, et need on siis ainult kohapealt ostetavad? Ei olnud ka juure…" at bounding box center [210, 381] width 186 height 29
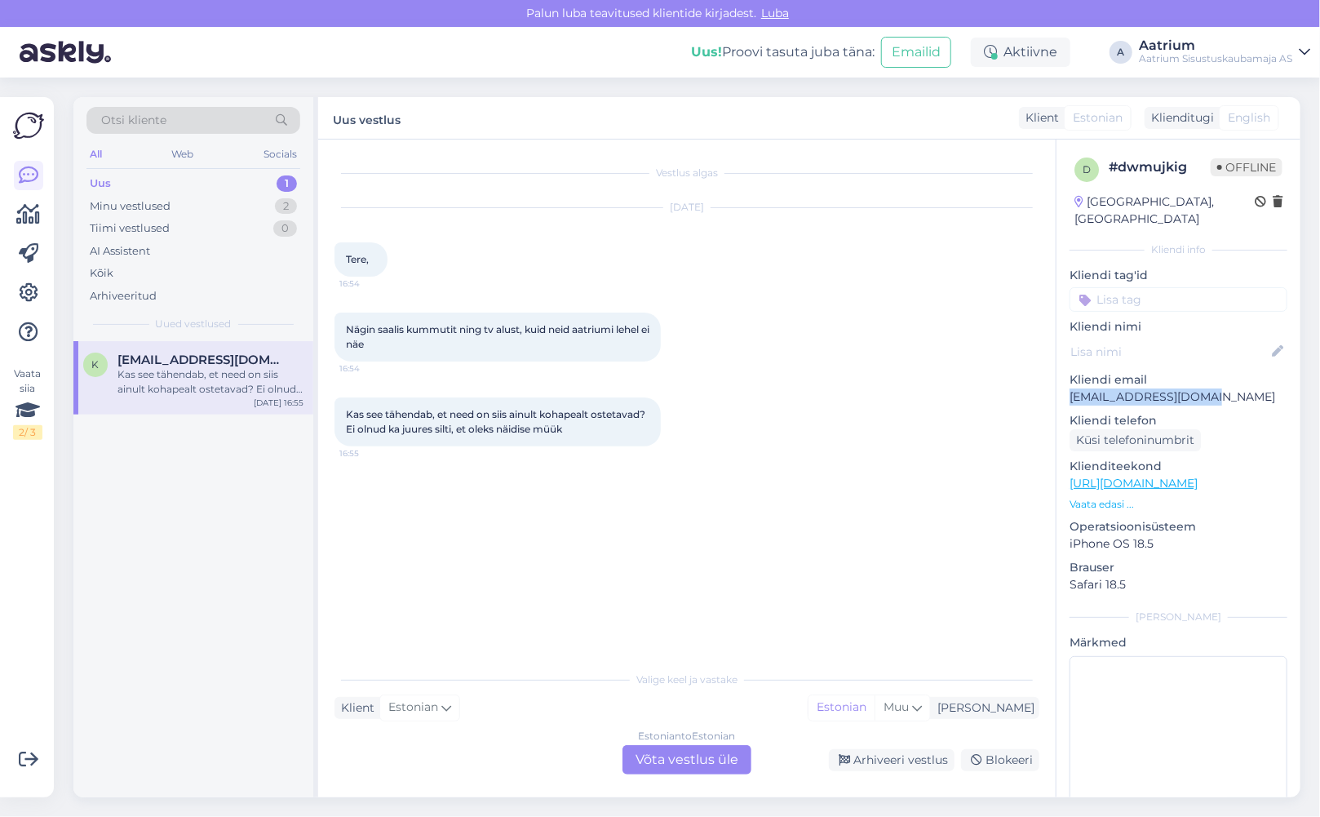
drag, startPoint x: 1204, startPoint y: 375, endPoint x: 1064, endPoint y: 382, distance: 140.5
click at [1064, 382] on div "d # dwmujkig Offline [GEOGRAPHIC_DATA], [GEOGRAPHIC_DATA] Kliendi info Kliendi …" at bounding box center [1178, 483] width 244 height 688
copy p "[EMAIL_ADDRESS][DOMAIN_NAME]"
click at [419, 556] on div "Vestlus algas [DATE] Tere, 16:54 Nägin saalis kummutit ning tv alust, kuid neid…" at bounding box center [694, 402] width 720 height 492
click at [899, 757] on div "Arhiveeri vestlus" at bounding box center [892, 760] width 126 height 22
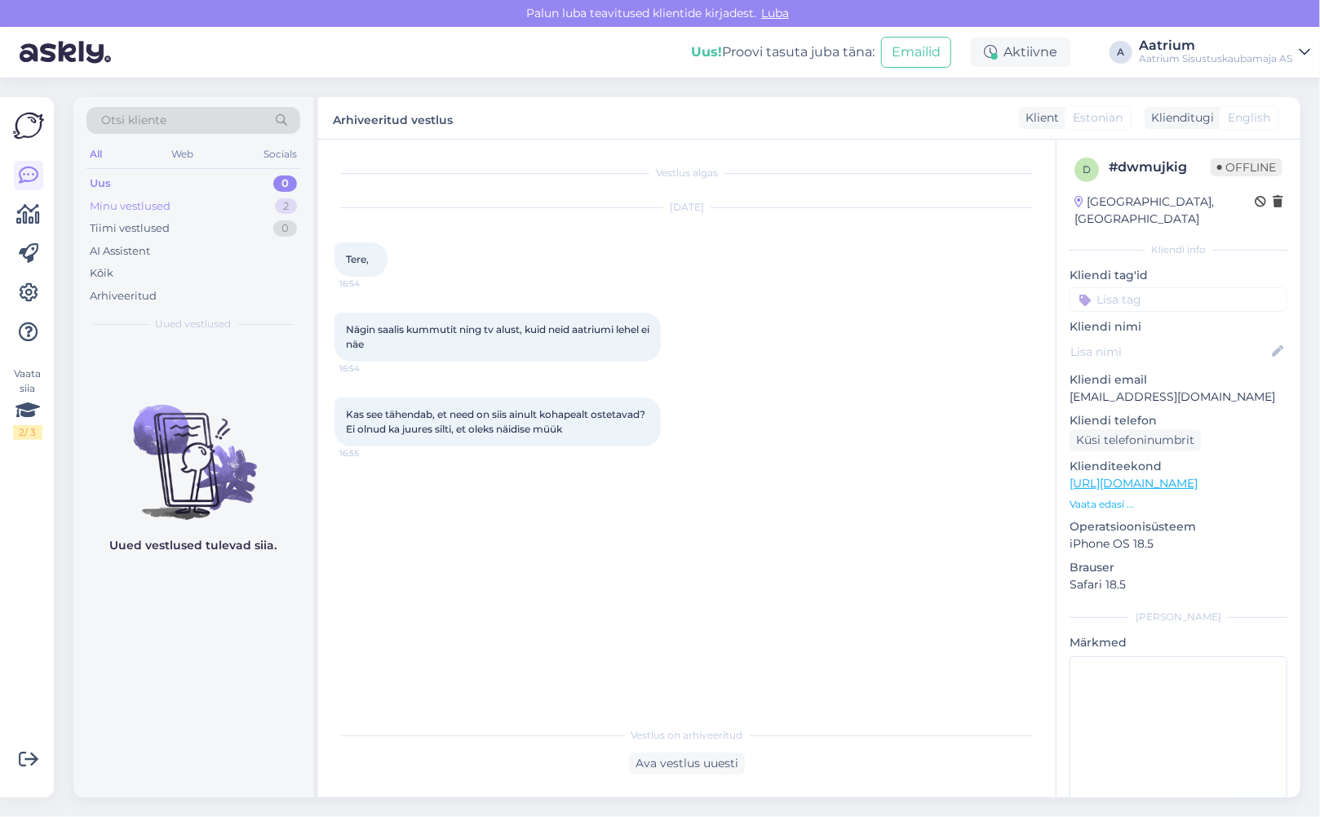
click at [169, 206] on div "Minu vestlused" at bounding box center [130, 206] width 81 height 16
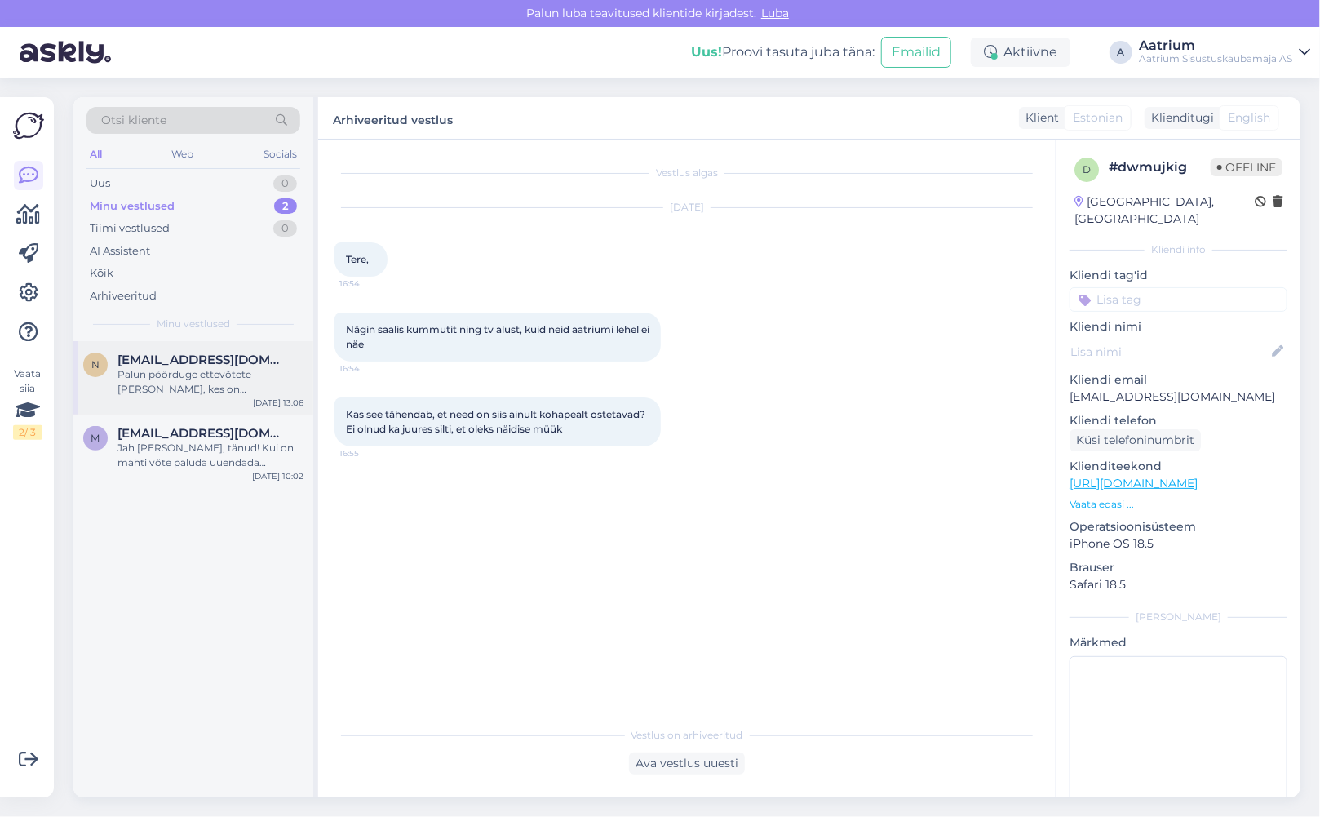
click at [184, 381] on div "Palun pöörduge ettevõtete [PERSON_NAME], kes on spetsialiseerunud sööginõudele." at bounding box center [210, 381] width 186 height 29
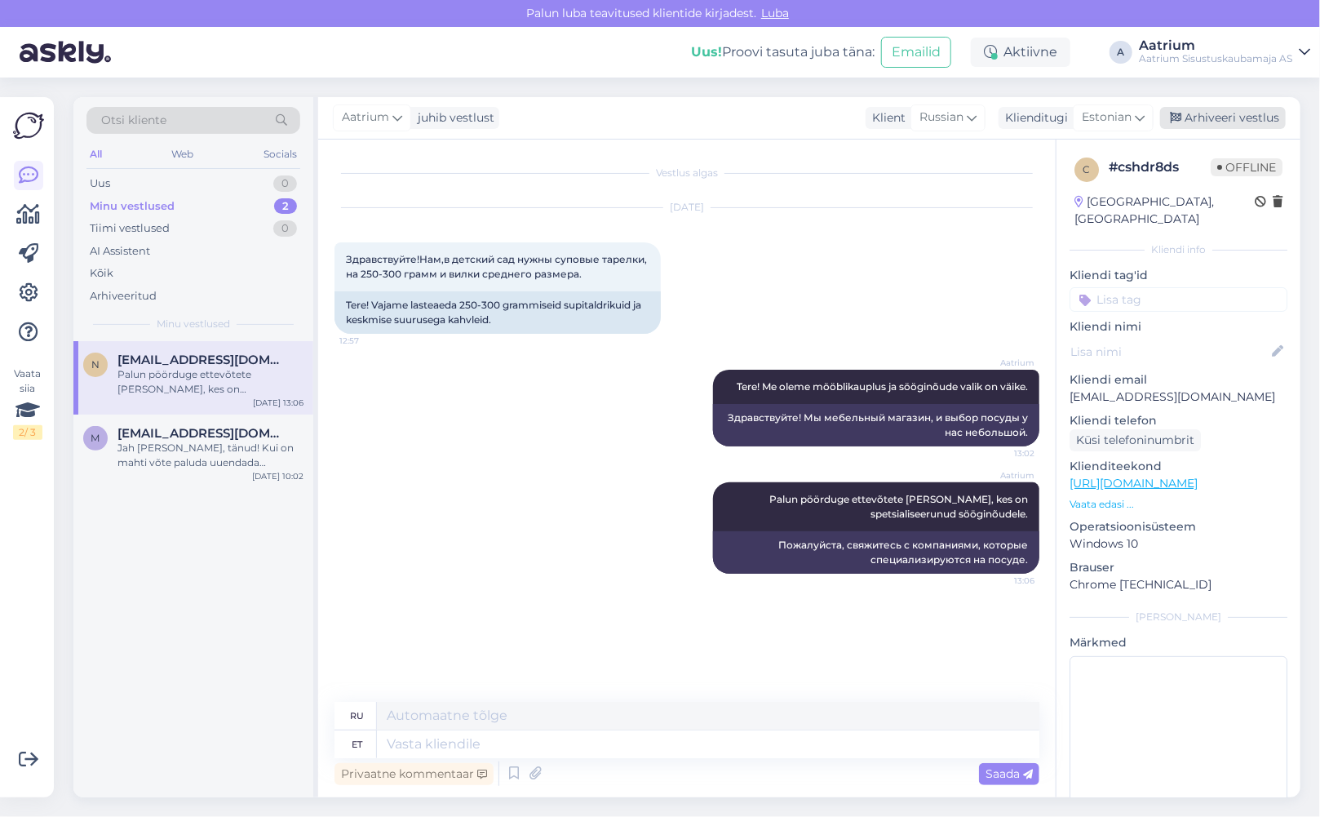
click at [1201, 116] on div "Arhiveeri vestlus" at bounding box center [1223, 118] width 126 height 22
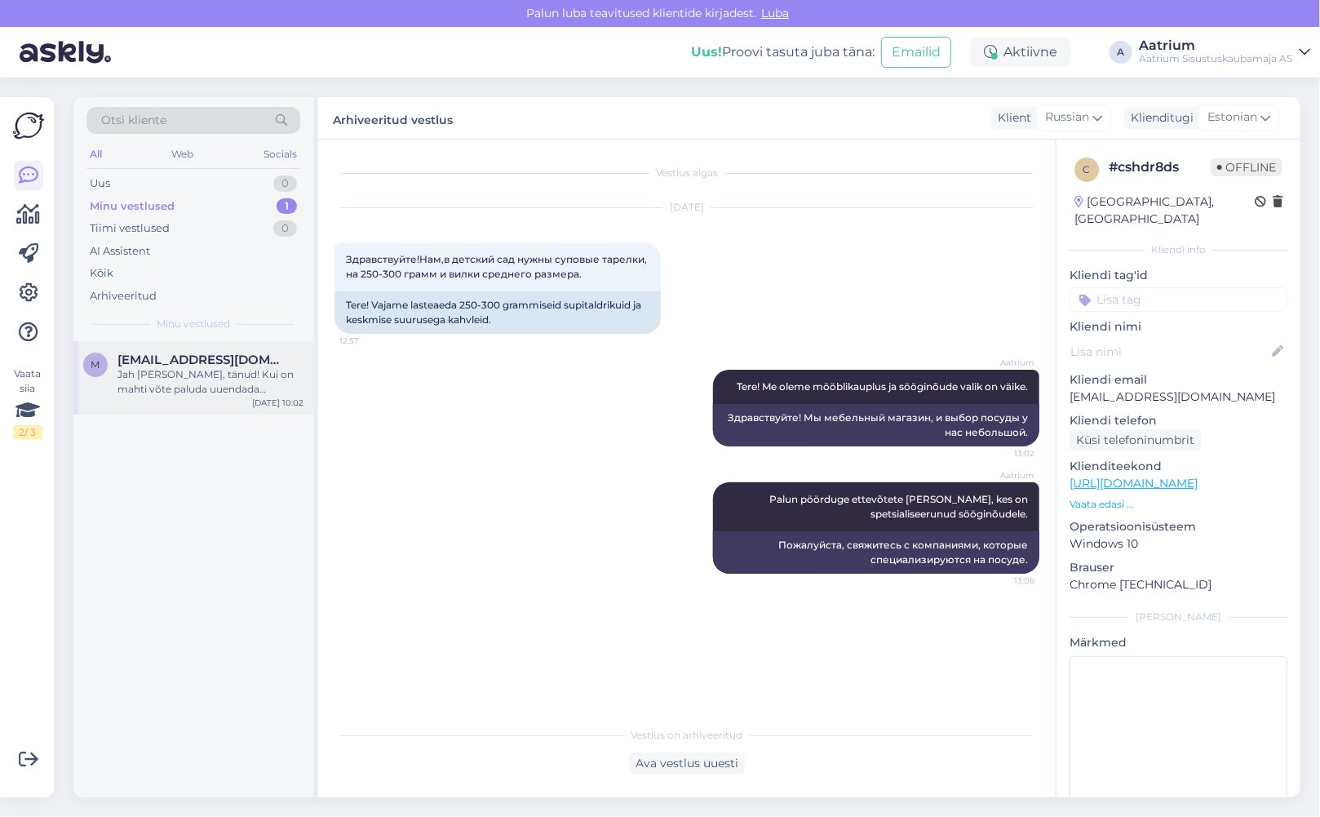
click at [199, 385] on div "Jah [PERSON_NAME], tänud! Kui on mahti võte paluda uuendada tellimuse [PERSON_N…" at bounding box center [210, 381] width 186 height 29
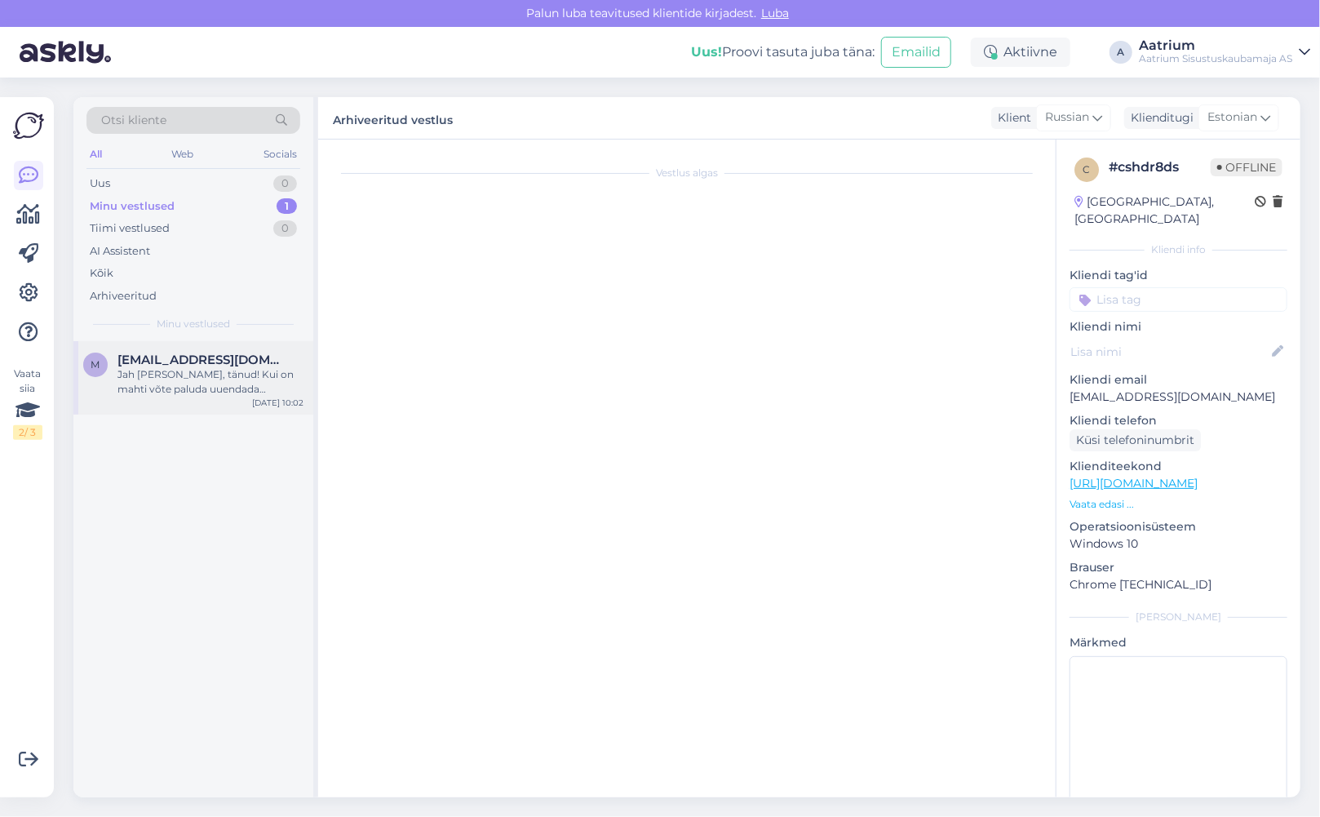
scroll to position [124, 0]
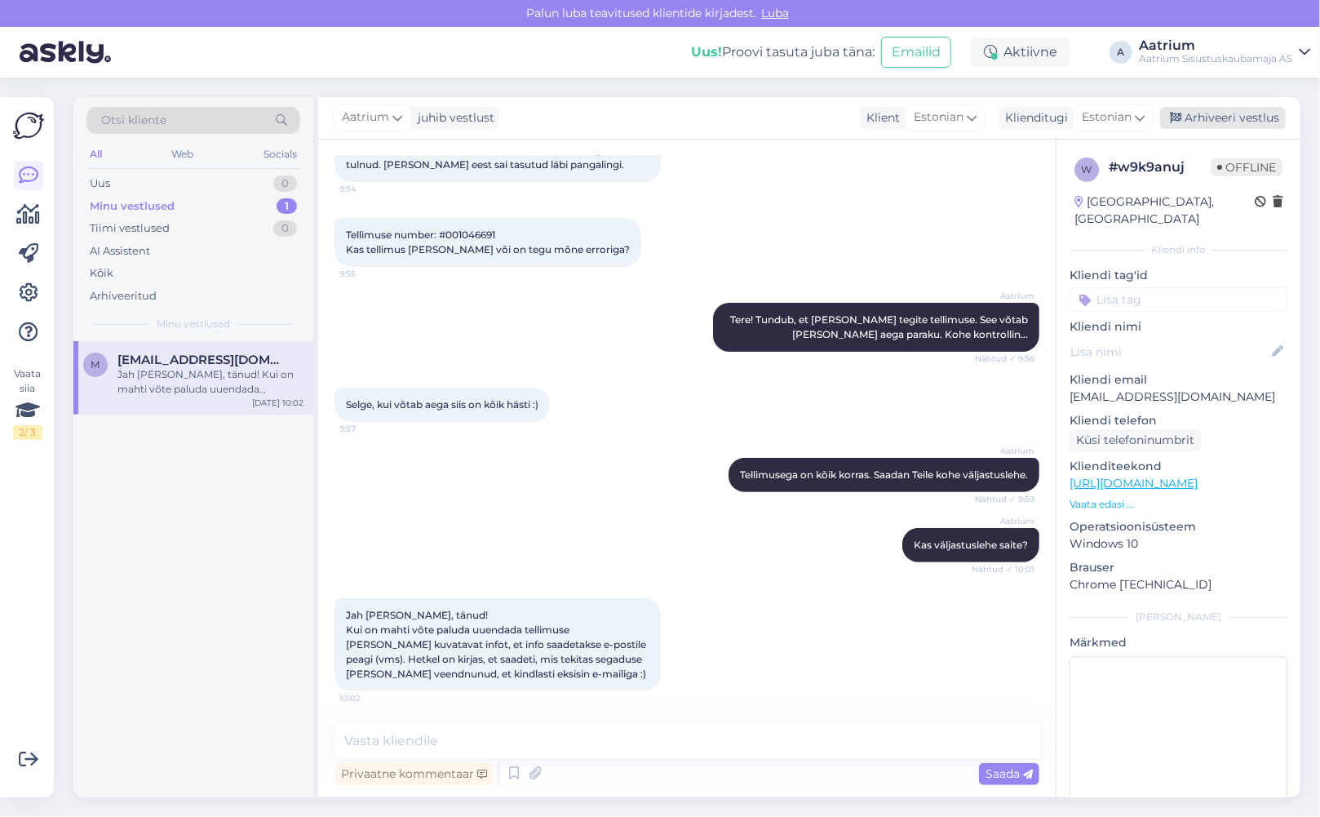
click at [1240, 115] on div "Arhiveeri vestlus" at bounding box center [1223, 118] width 126 height 22
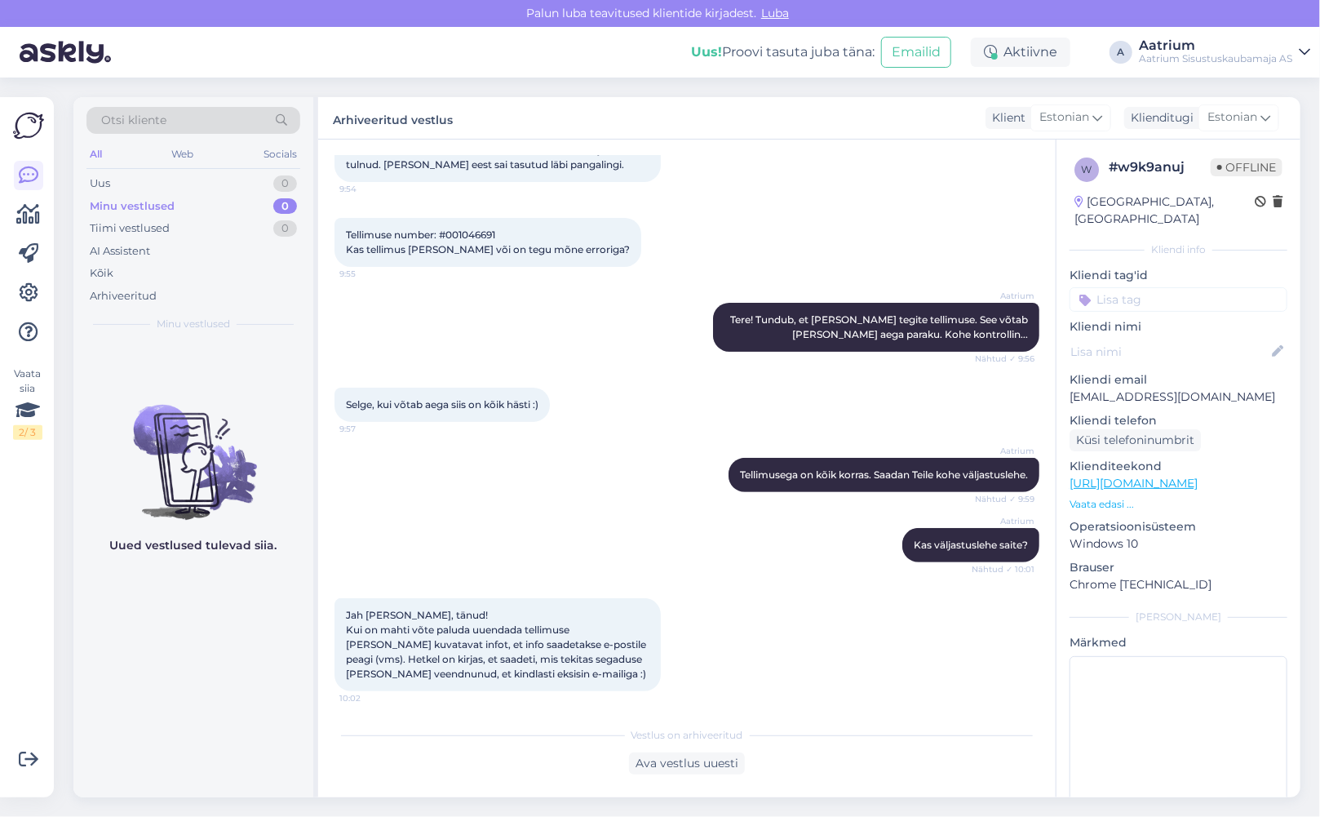
click at [379, 555] on div "Aatrium Kas väljastuslehe saite? Nähtud ✓ 10:01" at bounding box center [686, 545] width 705 height 70
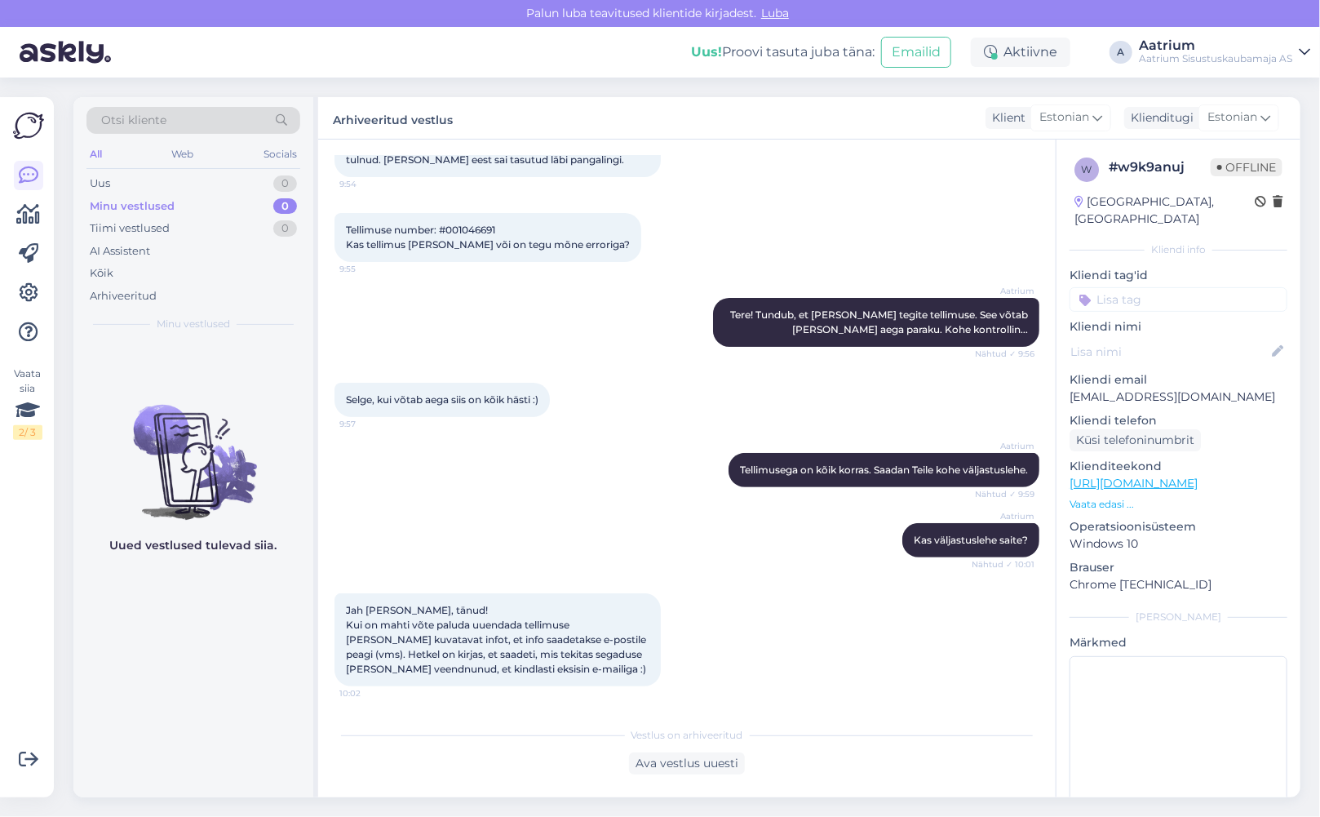
scroll to position [130, 0]
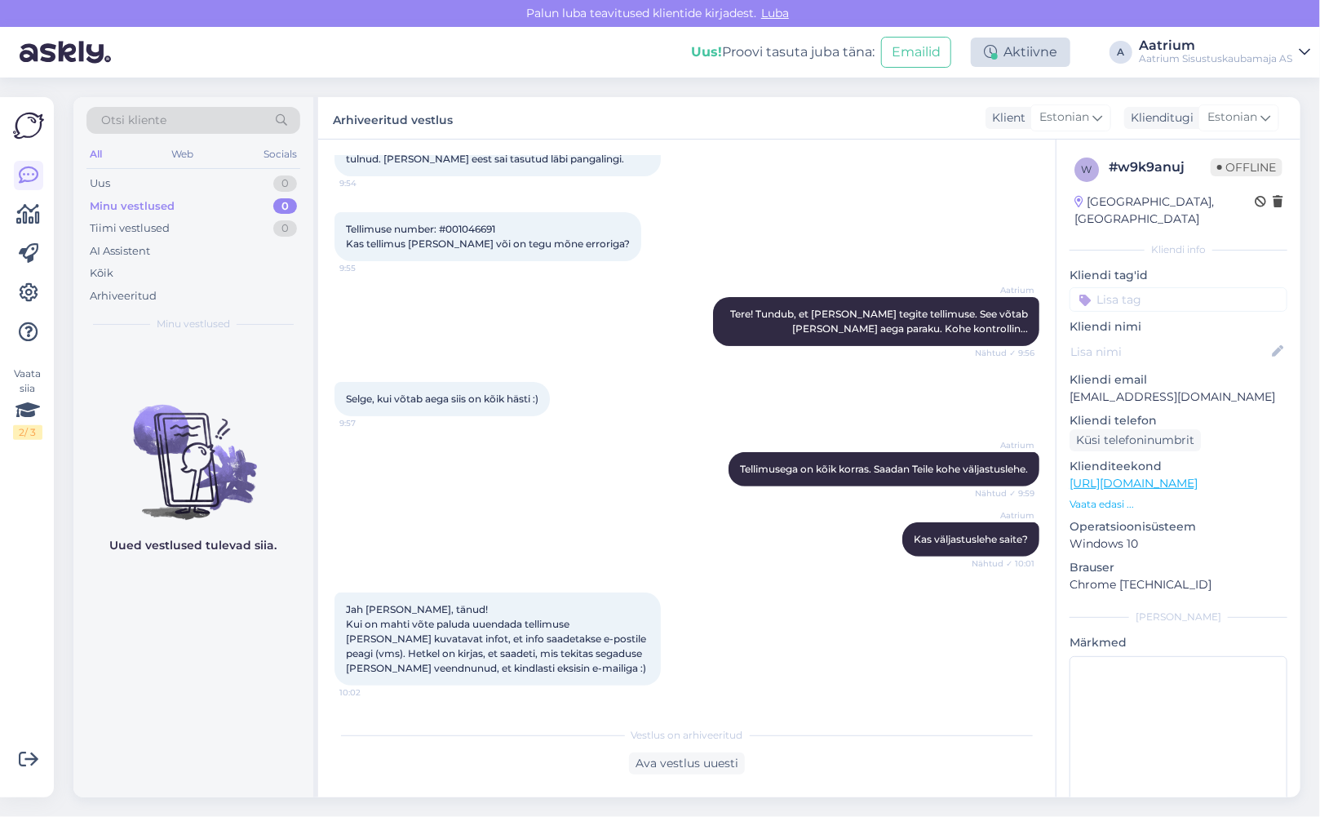
click at [995, 50] on icon at bounding box center [990, 52] width 13 height 13
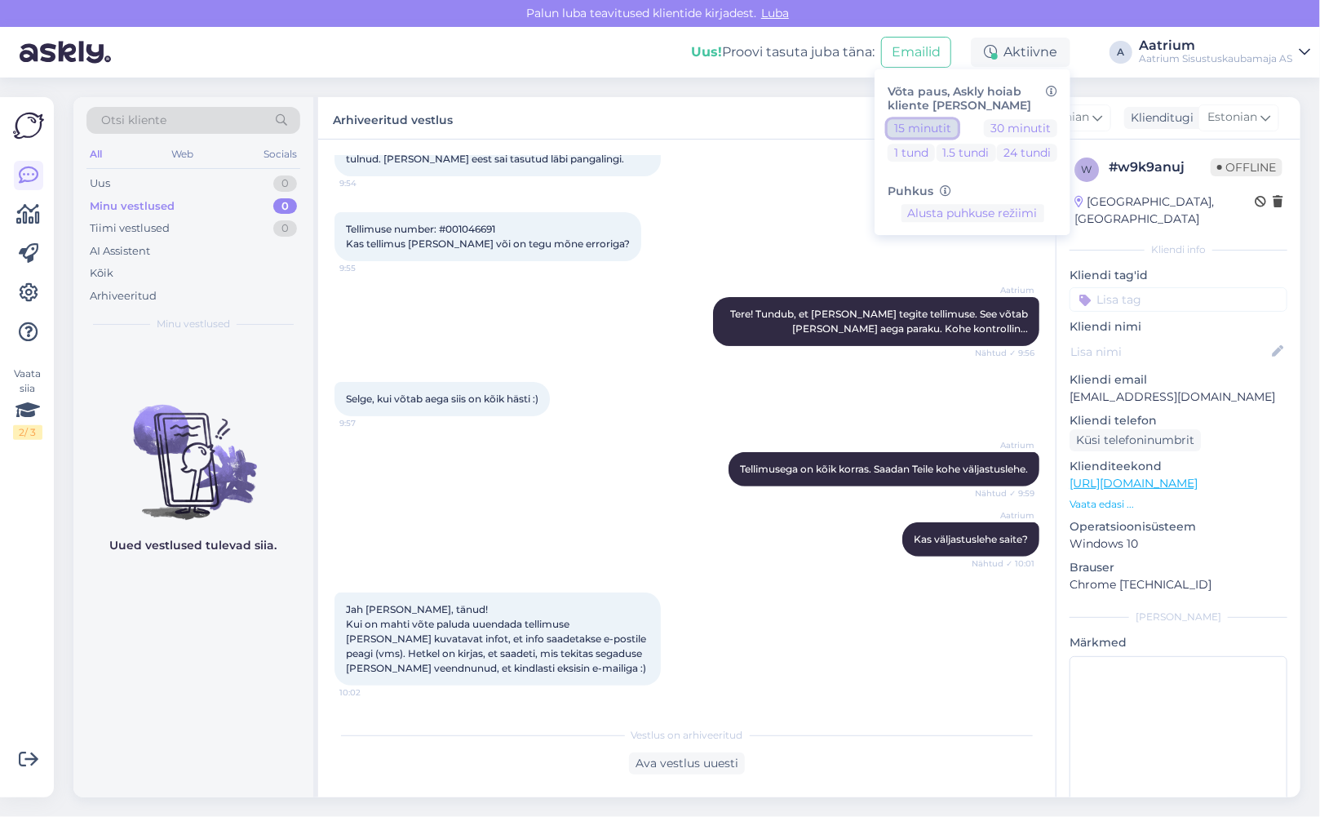
click at [910, 129] on button "15 minutit" at bounding box center [923, 128] width 70 height 18
click at [773, 225] on div "Tellimuse number: #001046691 Kas tellimus [PERSON_NAME] või on tegu mõne errori…" at bounding box center [686, 236] width 705 height 85
